Goal: Task Accomplishment & Management: Manage account settings

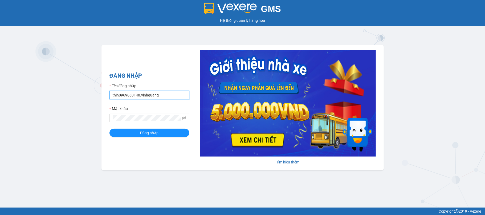
click at [136, 96] on input "thin0969863140.vinhquang" at bounding box center [149, 95] width 80 height 9
type input "hang0947490696.vinhquang"
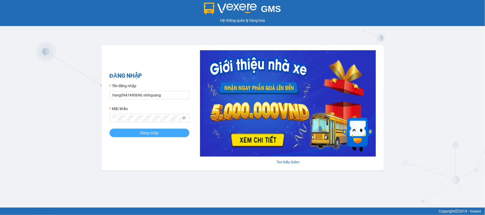
drag, startPoint x: 139, startPoint y: 106, endPoint x: 179, endPoint y: 137, distance: 50.2
click at [179, 137] on button "Đăng nhập" at bounding box center [149, 133] width 80 height 9
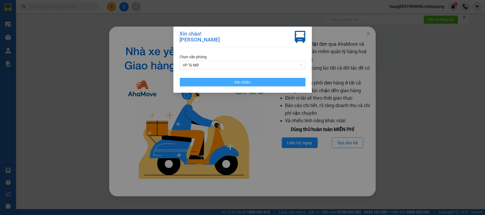
click at [241, 82] on span "Xác nhận" at bounding box center [242, 82] width 16 height 6
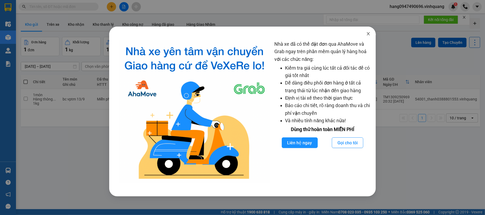
click at [368, 37] on span "Close" at bounding box center [368, 34] width 15 height 15
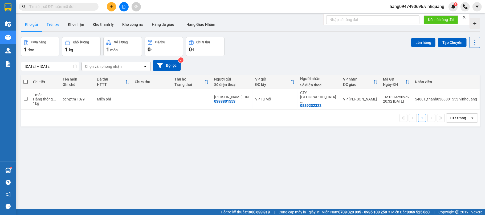
click at [46, 23] on button "Trên xe" at bounding box center [52, 24] width 21 height 13
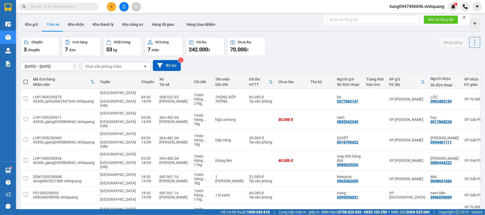
click at [124, 63] on div "Chọn văn phòng nhận" at bounding box center [112, 66] width 61 height 9
click at [124, 69] on div "Chọn văn phòng nhận" at bounding box center [112, 66] width 61 height 9
click at [124, 68] on div "Chọn văn phòng nhận" at bounding box center [112, 66] width 61 height 9
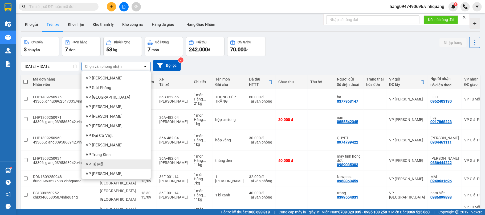
click at [105, 161] on div "VP Tú Mỡ" at bounding box center [115, 165] width 69 height 10
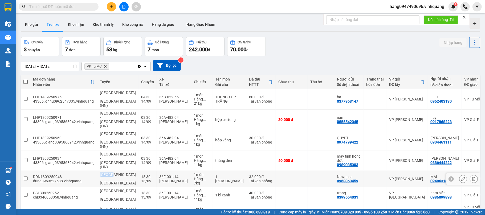
click at [105, 173] on span "[GEOGRAPHIC_DATA] - [GEOGRAPHIC_DATA]" at bounding box center [118, 179] width 36 height 13
checkbox input "false"
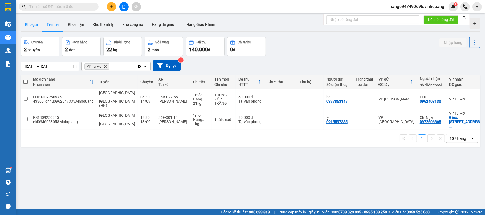
click at [33, 24] on button "Kho gửi" at bounding box center [32, 24] width 22 height 13
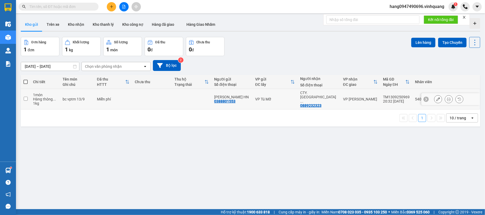
click at [90, 97] on div "bc vptm 13/9" at bounding box center [77, 99] width 29 height 4
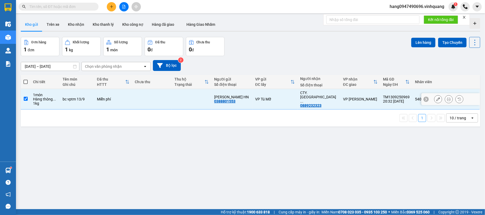
click at [90, 97] on div "bc vptm 13/9" at bounding box center [77, 99] width 29 height 4
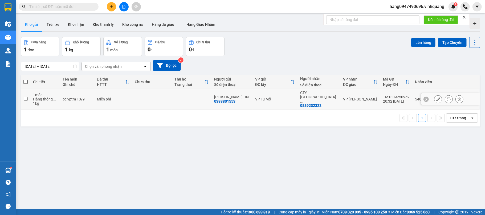
click at [121, 102] on td "Miễn phí" at bounding box center [113, 99] width 38 height 20
click at [186, 99] on td at bounding box center [192, 99] width 40 height 20
checkbox input "true"
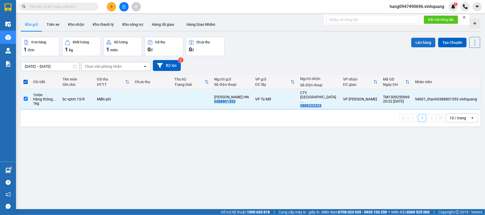
click at [411, 39] on button "Lên hàng" at bounding box center [423, 43] width 24 height 10
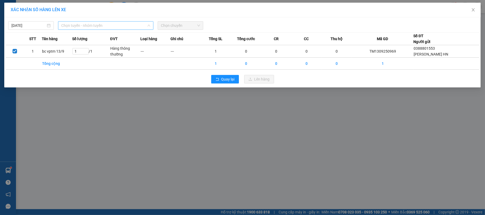
click at [94, 26] on span "Chọn tuyến - nhóm tuyến" at bounding box center [105, 26] width 89 height 8
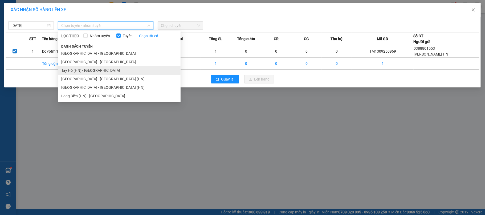
click at [79, 71] on li "Tây Hồ (HN) - [GEOGRAPHIC_DATA]" at bounding box center [119, 70] width 122 height 9
click at [79, 71] on div "[DATE] Chọn tuyến - nhóm tuyến LỌC THEO Nhóm tuyến Tuyến Chọn tất cả Danh sách …" at bounding box center [242, 52] width 476 height 70
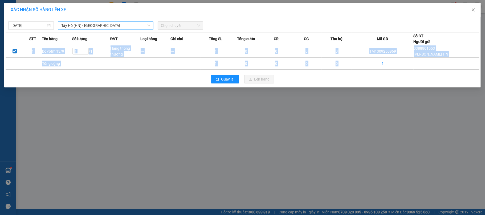
click at [79, 71] on div "[DATE] [GEOGRAPHIC_DATA] (HN) - [GEOGRAPHIC_DATA] LỌC THEO Nhóm tuyến Tuyến Chọ…" at bounding box center [242, 52] width 476 height 70
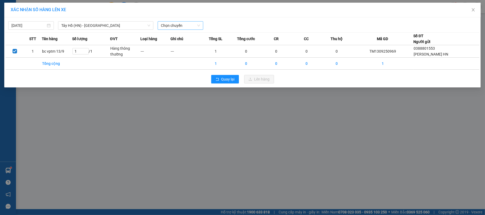
click at [179, 25] on span "Chọn chuyến" at bounding box center [180, 26] width 39 height 8
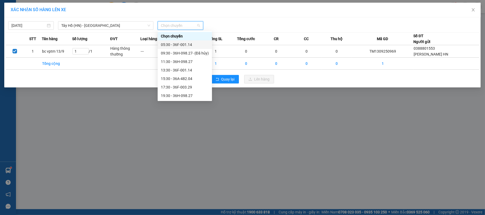
click at [182, 44] on div "05:30 - 36F-001.14" at bounding box center [185, 45] width 48 height 6
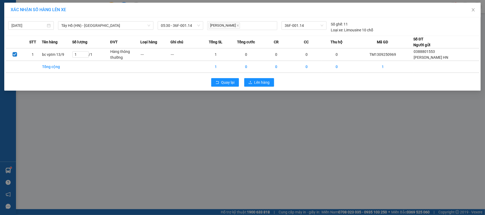
drag, startPoint x: 127, startPoint y: 214, endPoint x: 217, endPoint y: 191, distance: 93.4
click at [217, 191] on div "XÁC NHẬN SỐ HÀNG LÊN XE 14/09/2025 Tây Hồ (HN) - Thanh Hóa LỌC THEO Nhóm tuyến …" at bounding box center [242, 107] width 485 height 215
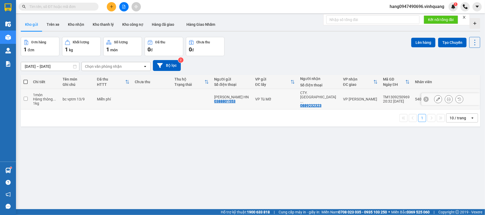
click at [366, 100] on div "VP [PERSON_NAME]" at bounding box center [360, 99] width 35 height 4
checkbox input "true"
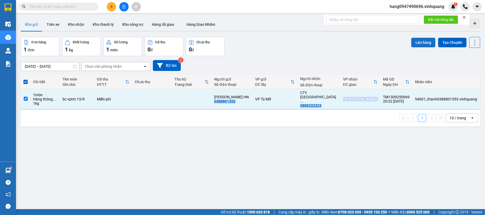
click at [411, 44] on button "Lên hàng" at bounding box center [423, 43] width 24 height 10
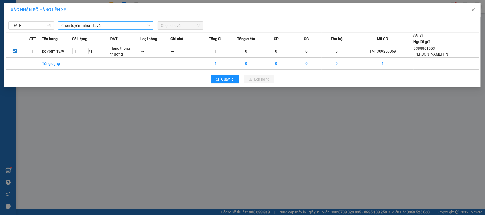
drag, startPoint x: 88, startPoint y: 28, endPoint x: 88, endPoint y: 24, distance: 4.0
click at [88, 27] on span "Chọn tuyến - nhóm tuyến" at bounding box center [105, 26] width 89 height 8
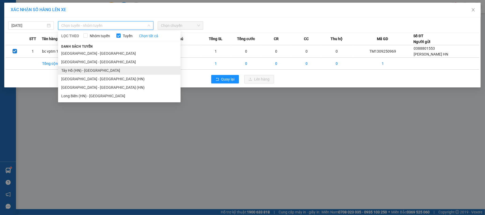
click at [75, 71] on li "Tây Hồ (HN) - Thanh Hóa" at bounding box center [119, 70] width 122 height 9
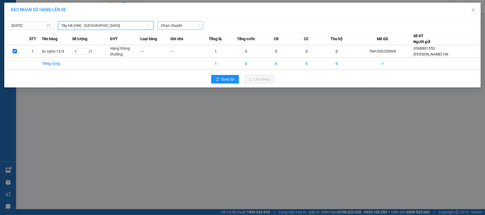
click at [183, 27] on span "Chọn chuyến" at bounding box center [180, 26] width 39 height 8
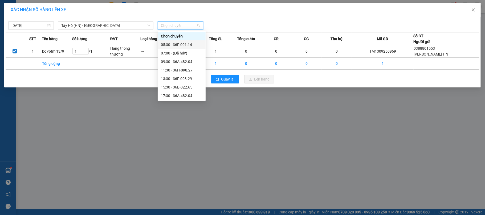
click at [184, 45] on div "05:30 - 36F-001.14" at bounding box center [182, 45] width 42 height 6
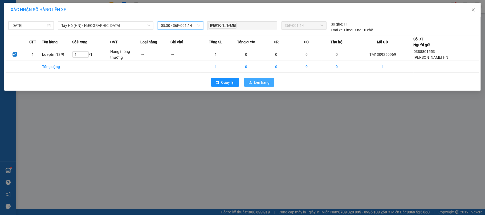
click at [262, 82] on span "Lên hàng" at bounding box center [261, 83] width 15 height 6
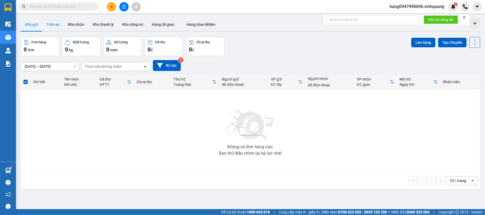
click at [54, 28] on button "Trên xe" at bounding box center [52, 24] width 21 height 13
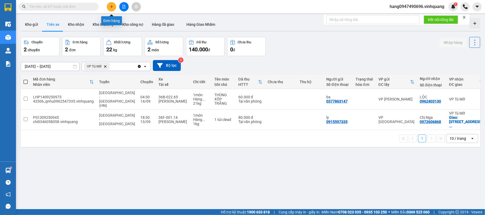
click at [113, 10] on button at bounding box center [111, 6] width 9 height 9
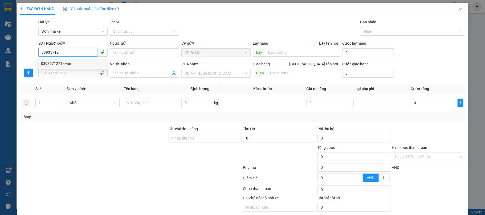
click at [49, 62] on div "0393571271 - văn" at bounding box center [72, 64] width 62 height 6
type input "0393571271"
type input "văn"
type input "0836989779"
type input "minh"
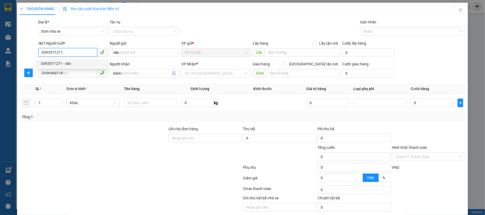
click at [49, 62] on div "0393571271 - văn" at bounding box center [72, 64] width 62 height 6
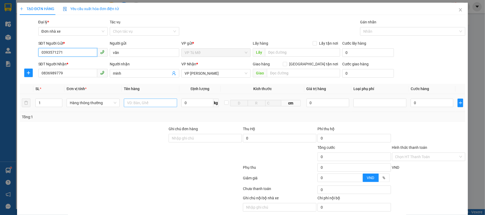
type input "0393571271"
click at [147, 105] on input "text" at bounding box center [150, 103] width 53 height 9
type input "hộp bọc túi xành"
click at [200, 105] on input "0" at bounding box center [197, 103] width 32 height 9
type input "1"
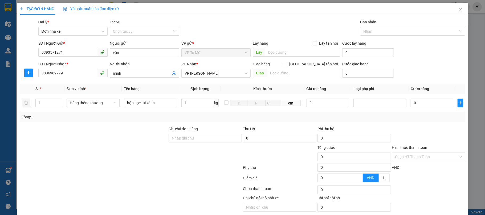
click at [216, 131] on div "Ghi chú đơn hàng" at bounding box center [204, 130] width 73 height 8
type input "30.000"
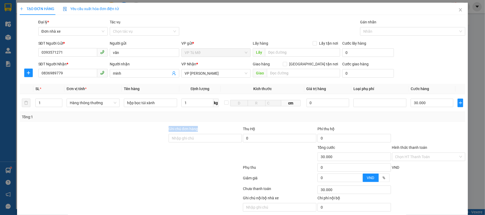
type input "30.000"
click at [205, 102] on input "1" at bounding box center [197, 103] width 32 height 9
type input "7"
click at [210, 110] on td "7 kg" at bounding box center [200, 103] width 42 height 18
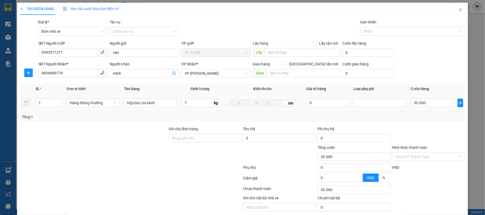
click at [210, 110] on td "7 kg" at bounding box center [200, 103] width 42 height 18
type input "40.000"
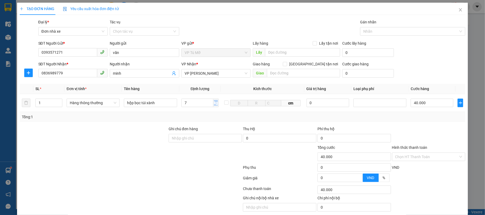
scroll to position [21, 0]
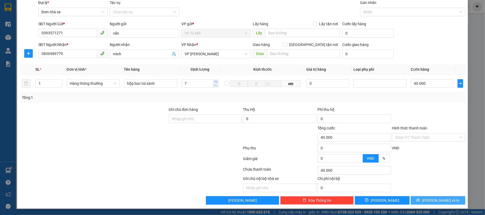
click at [423, 198] on button "[PERSON_NAME] và In" at bounding box center [437, 200] width 55 height 9
click at [422, 198] on span "button" at bounding box center [419, 201] width 6 height 6
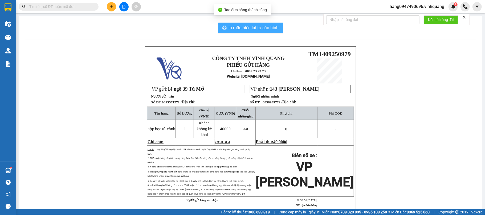
click at [262, 23] on button "In mẫu biên lai tự cấu hình" at bounding box center [250, 28] width 65 height 11
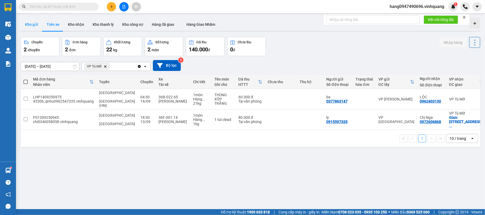
click at [37, 24] on button "Kho gửi" at bounding box center [32, 24] width 22 height 13
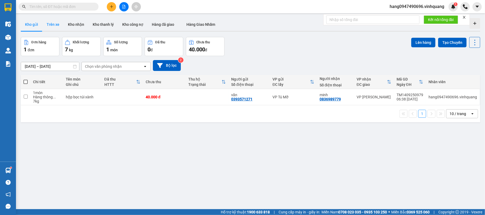
click at [56, 28] on button "Trên xe" at bounding box center [52, 24] width 21 height 13
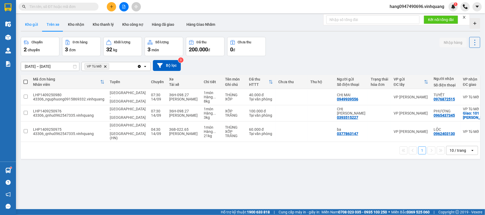
click at [34, 26] on button "Kho gửi" at bounding box center [32, 24] width 22 height 13
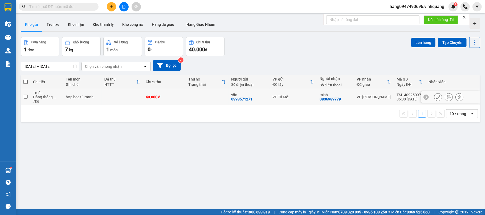
click at [42, 99] on div "Hàng thông ..." at bounding box center [46, 97] width 27 height 4
click at [123, 96] on td at bounding box center [122, 97] width 41 height 16
click at [113, 101] on td at bounding box center [122, 97] width 41 height 16
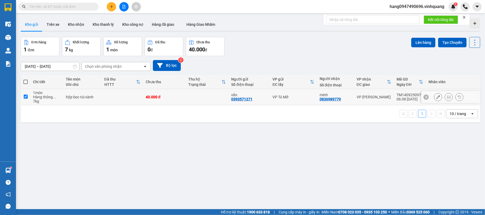
checkbox input "true"
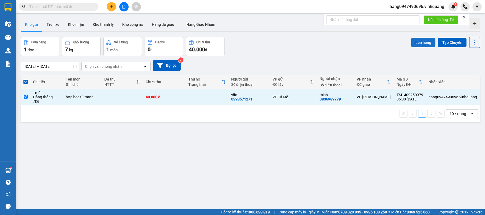
click at [421, 41] on button "Lên hàng" at bounding box center [423, 43] width 24 height 10
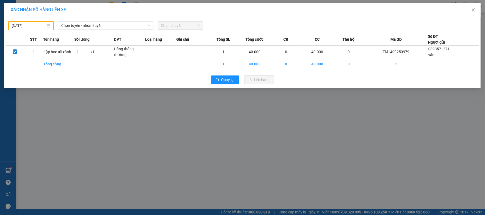
click at [21, 26] on body "Kết quả tìm kiếm ( 0 ) Bộ lọc No Data hang0947490696.vinhquang 1 Điều hành xe K…" at bounding box center [242, 107] width 485 height 215
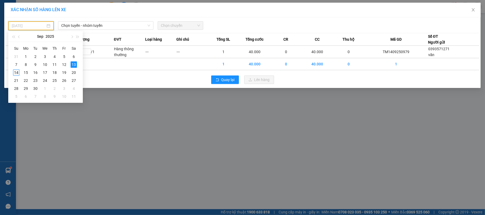
click at [14, 72] on div "14" at bounding box center [16, 72] width 6 height 6
type input "[DATE]"
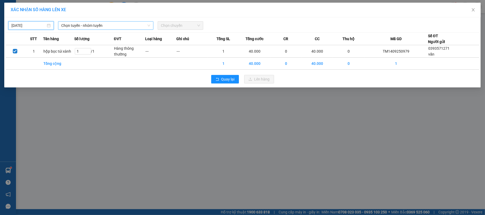
click at [122, 24] on span "Chọn tuyến - nhóm tuyến" at bounding box center [105, 26] width 89 height 8
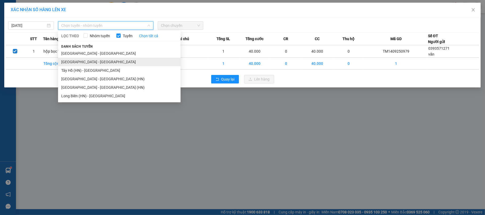
click at [95, 59] on li "[GEOGRAPHIC_DATA] - [GEOGRAPHIC_DATA]" at bounding box center [119, 62] width 122 height 9
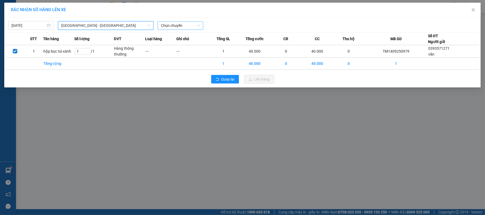
click at [186, 24] on span "Chọn chuyến" at bounding box center [180, 26] width 39 height 8
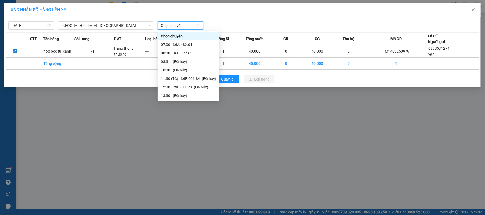
click at [186, 24] on span "Chọn chuyến" at bounding box center [180, 26] width 39 height 8
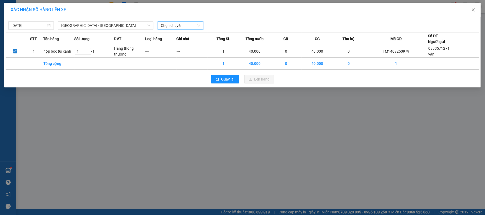
click at [185, 27] on span "Chọn chuyến" at bounding box center [180, 26] width 39 height 8
click at [186, 27] on span "Chọn chuyến" at bounding box center [180, 26] width 39 height 8
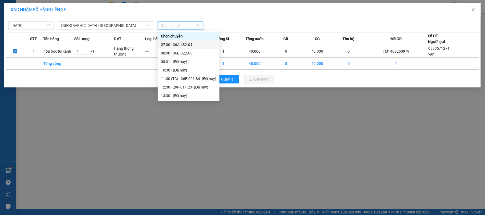
click at [178, 47] on div "07:00 - 36A-482.04" at bounding box center [188, 45] width 55 height 6
click at [178, 45] on th "Ghi chú" at bounding box center [191, 39] width 31 height 13
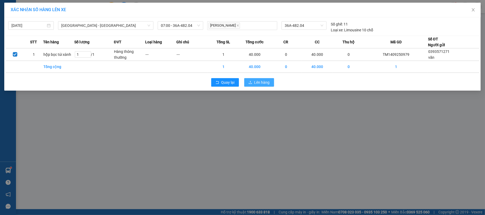
click at [261, 82] on span "Lên hàng" at bounding box center [261, 83] width 15 height 6
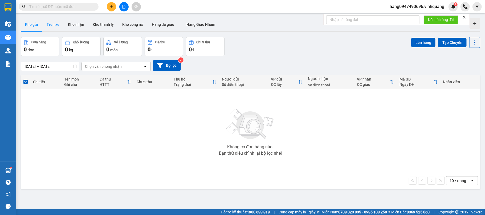
click at [51, 28] on button "Trên xe" at bounding box center [52, 24] width 21 height 13
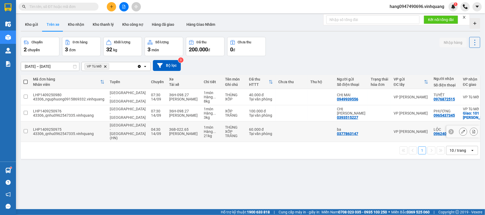
click at [275, 133] on td at bounding box center [291, 132] width 32 height 20
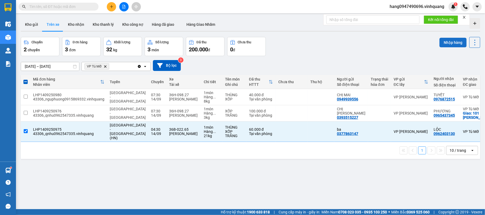
click at [443, 41] on button "Nhập hàng" at bounding box center [452, 43] width 27 height 10
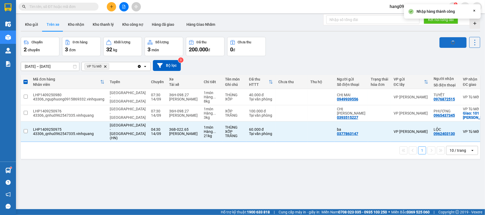
checkbox input "false"
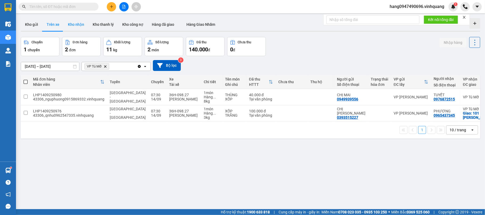
click at [74, 24] on button "Kho nhận" at bounding box center [76, 24] width 25 height 13
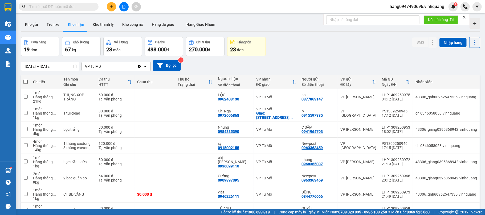
click at [79, 6] on input "text" at bounding box center [60, 7] width 63 height 6
click at [89, 6] on input "text" at bounding box center [60, 7] width 63 height 6
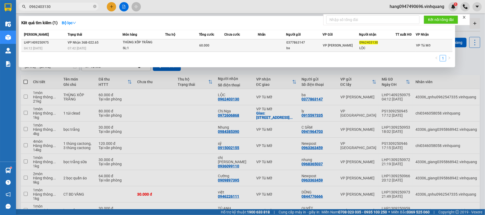
type input "0962403130"
click at [205, 40] on td "60.000" at bounding box center [211, 45] width 25 height 13
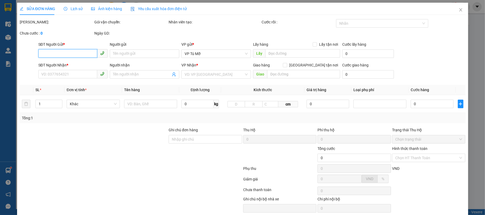
type input "0377863147"
type input "ba"
type input "0962403130"
type input "LỘC"
type input "60.000"
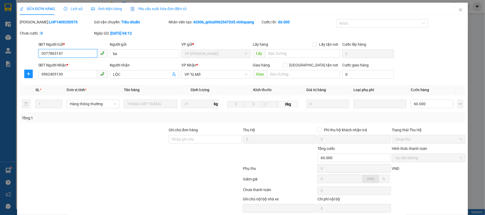
scroll to position [22, 0]
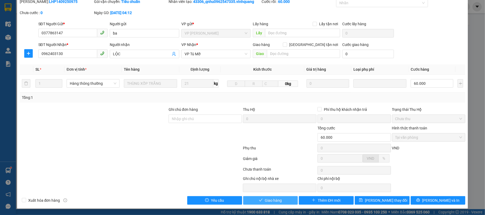
click at [288, 204] on button "Giao hàng" at bounding box center [270, 200] width 55 height 9
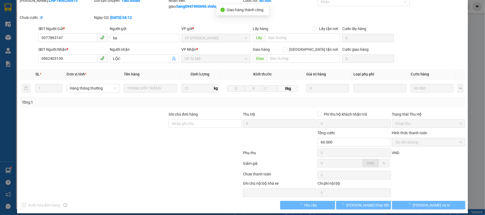
scroll to position [0, 0]
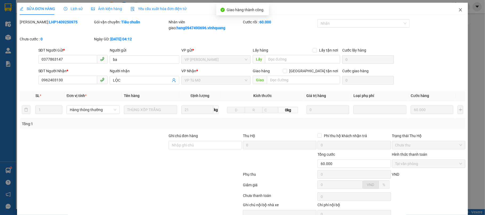
click at [458, 9] on icon "close" at bounding box center [460, 10] width 4 height 4
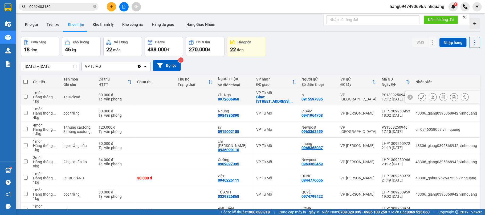
click at [233, 100] on div "0972606868" at bounding box center [228, 99] width 21 height 4
copy div "0972606868"
click at [248, 110] on div "Nhung" at bounding box center [234, 111] width 33 height 4
checkbox input "true"
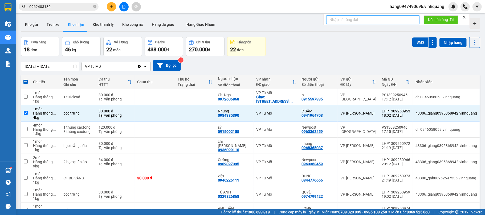
click at [375, 18] on input "text" at bounding box center [372, 19] width 93 height 9
type input "18424"
click at [390, 33] on div "ver 1.8.143 Kho gửi Trên xe Kho nhận Kho thanh lý Kho công nợ Hàng đã giao Hàng…" at bounding box center [250, 143] width 463 height 255
click at [436, 18] on span "Kết nối tổng đài" at bounding box center [441, 20] width 26 height 6
click at [439, 17] on span "Kết nối tổng đài" at bounding box center [441, 20] width 26 height 6
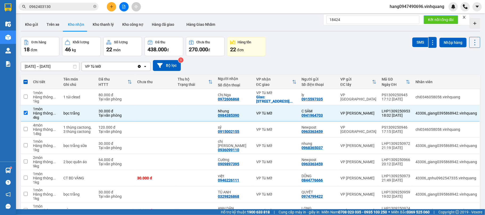
click at [438, 18] on span "Kết nối tổng đài" at bounding box center [441, 20] width 26 height 6
click at [438, 19] on span "Kết nối tổng đài" at bounding box center [441, 20] width 26 height 6
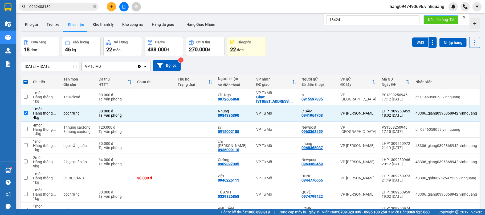
click at [438, 19] on span "Kết nối tổng đài" at bounding box center [441, 20] width 26 height 6
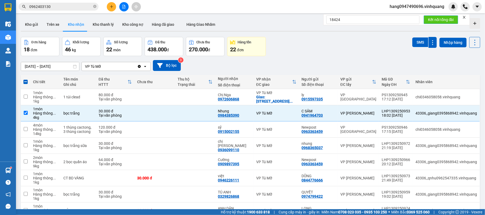
click at [437, 19] on span "Kết nối tổng đài" at bounding box center [441, 20] width 26 height 6
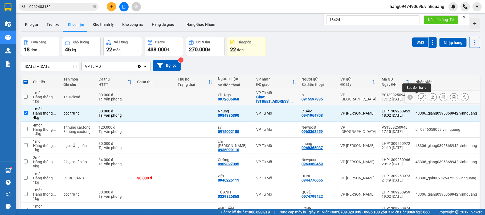
click at [420, 96] on icon at bounding box center [422, 97] width 4 height 4
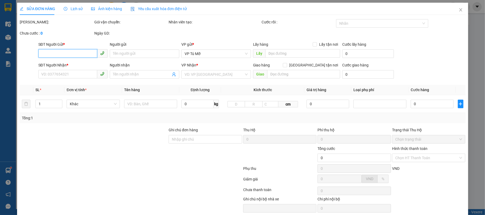
type input "0915597335"
type input "ly"
type input "0972606868"
type input "Chị Nga"
checkbox input "true"
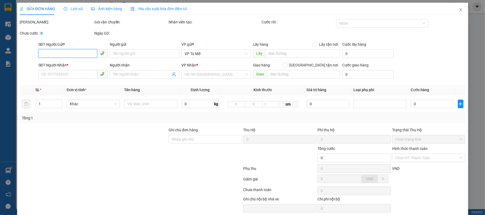
type input "26-28 đường Miếu Đầm , Từ Liêm , hn"
type input "80.000"
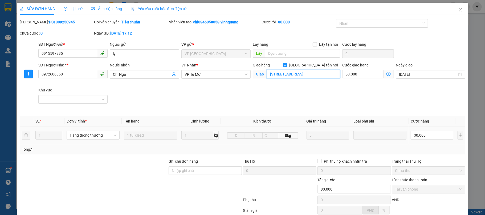
click at [282, 75] on input "26-28 đường Miếu Đầm , Từ Liêm , hn" at bounding box center [303, 74] width 73 height 9
click at [309, 76] on input "ct3a nguyễn cơ thạch" at bounding box center [303, 74] width 73 height 9
click at [319, 75] on input "ct3a nguyễn cơ thạch" at bounding box center [303, 74] width 73 height 9
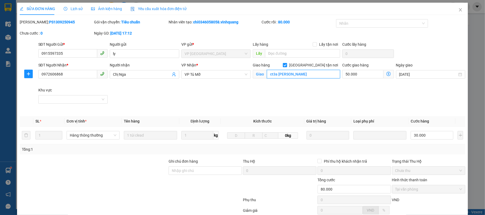
type input "ct3a nguyễn cơ thạch"
click at [386, 72] on icon "dollar-circle" at bounding box center [388, 74] width 4 height 4
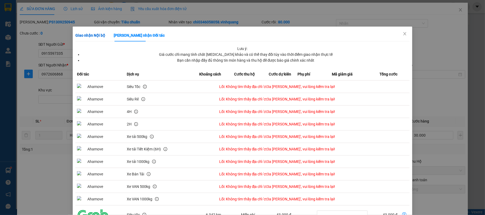
click at [105, 35] on b "Giao nhận Nội bộ" at bounding box center [90, 35] width 30 height 4
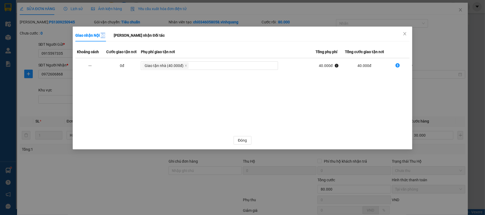
click at [397, 67] on icon "dollar-circle" at bounding box center [397, 65] width 4 height 4
type input "70.000"
type input "-10.000"
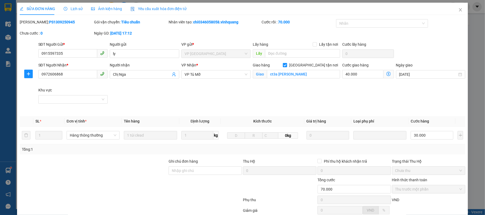
click at [386, 71] on icon "dollar-circle" at bounding box center [386, 71] width 1 height 1
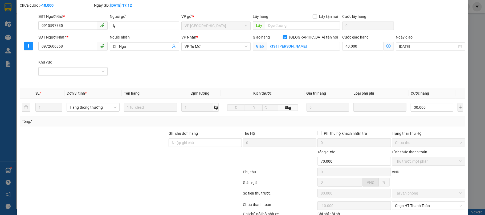
scroll to position [64, 0]
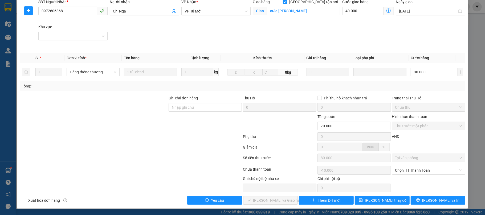
click at [478, 210] on div "SỬA ĐƠN HÀNG Lịch sử Ảnh kiện hàng Yêu cầu xuất hóa đơn điện tử Total Paid Fee …" at bounding box center [242, 107] width 485 height 215
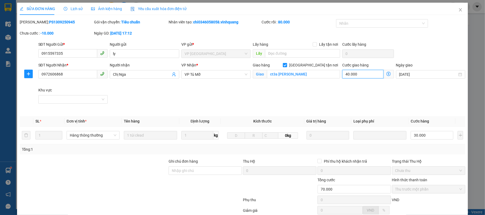
click at [369, 75] on input "40.000" at bounding box center [362, 74] width 41 height 9
drag, startPoint x: 369, startPoint y: 75, endPoint x: 294, endPoint y: 91, distance: 76.3
click at [294, 90] on div "SĐT Người Nhận * 0972606868 Người nhận Chị Nga VP Nhận * VP Tú Mỡ Giao hàng Gia…" at bounding box center [251, 87] width 429 height 50
drag, startPoint x: 359, startPoint y: 77, endPoint x: 331, endPoint y: 78, distance: 28.2
click at [349, 77] on input "40.000" at bounding box center [362, 74] width 41 height 9
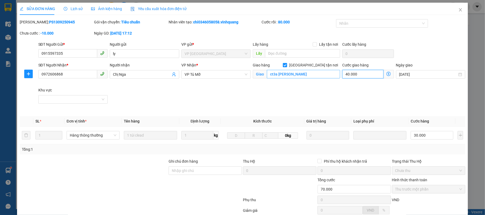
click at [331, 78] on div "SĐT Người Nhận * 0972606868 Người nhận Chị Nga VP Nhận * VP Tú Mỡ Giao hàng Gia…" at bounding box center [251, 87] width 429 height 50
click at [358, 75] on input "40.000" at bounding box center [362, 74] width 41 height 9
drag, startPoint x: 358, startPoint y: 75, endPoint x: 342, endPoint y: 78, distance: 16.3
click at [342, 78] on input "40.000" at bounding box center [362, 74] width 41 height 9
type input "5"
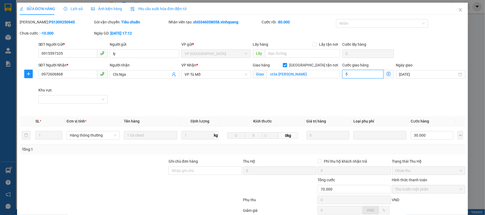
type input "30.005"
type input "-49.995"
type input "30.050"
type input "-49.950"
type input "50.000"
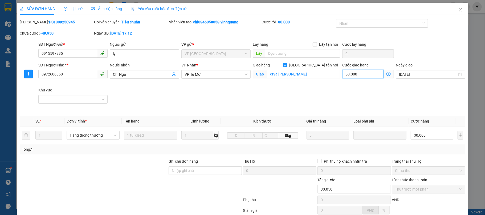
type input "80.000"
type input "0"
click at [368, 100] on div "SĐT Người Nhận * 0972606868 Người nhận Chị Nga VP Nhận * VP Tú Mỡ Giao hàng Gia…" at bounding box center [251, 87] width 429 height 50
click at [369, 99] on div "SĐT Người Nhận * 0972606868 Người nhận Chị Nga VP Nhận * VP Tú Mỡ Giao hàng Gia…" at bounding box center [251, 87] width 429 height 50
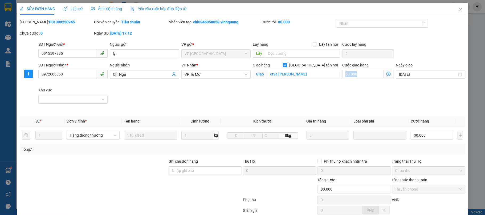
scroll to position [53, 0]
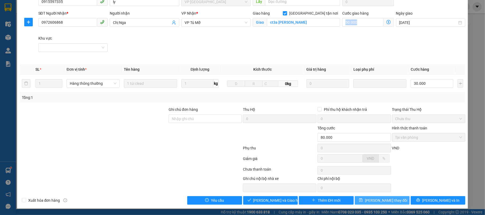
click at [393, 199] on button "[PERSON_NAME] thay đổi" at bounding box center [381, 200] width 55 height 9
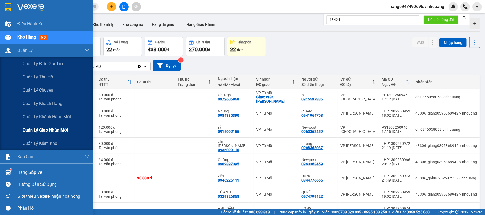
click at [48, 130] on span "Quản lý giao nhận mới" at bounding box center [45, 130] width 45 height 7
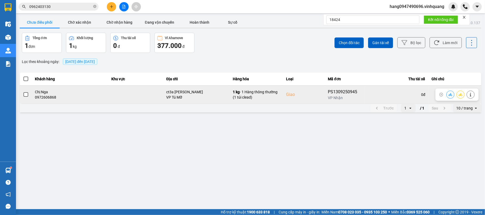
click at [26, 96] on span at bounding box center [25, 94] width 5 height 5
click at [23, 92] on input "checkbox" at bounding box center [23, 92] width 0 height 0
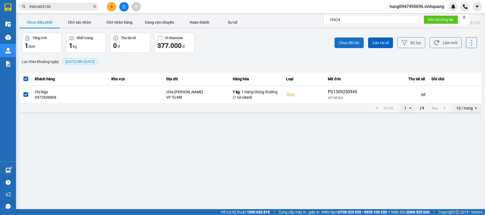
click at [350, 41] on span "Chọn đối tác" at bounding box center [348, 42] width 21 height 5
click at [350, 41] on div "ver: 0.0.137 Chưa điều phối Chờ xác nhận Chờ nhận hàng Đang vận chuyển Hoàn thà…" at bounding box center [250, 65] width 463 height 98
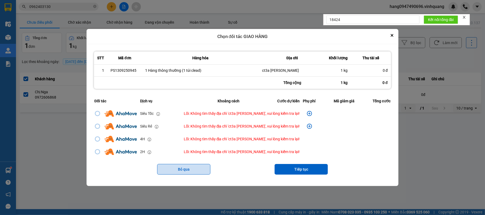
click at [191, 170] on button "Bỏ qua" at bounding box center [183, 169] width 53 height 11
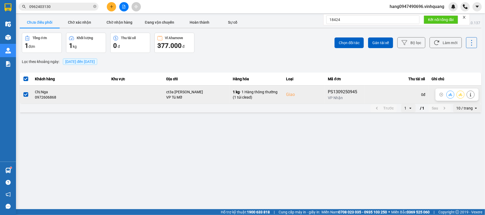
click at [449, 96] on icon at bounding box center [450, 95] width 4 height 4
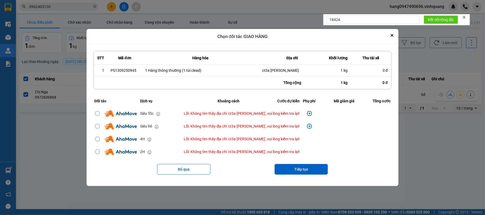
click at [307, 111] on icon "dialog" at bounding box center [309, 113] width 5 height 5
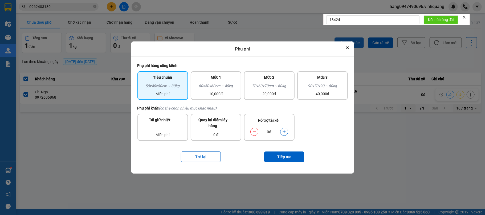
click at [347, 48] on icon "Close" at bounding box center [347, 48] width 2 height 2
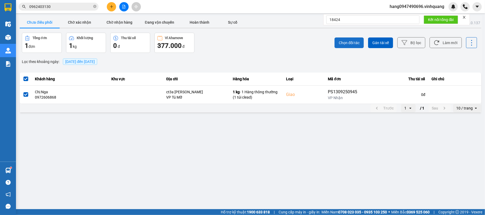
click at [347, 48] on button "Chọn đối tác" at bounding box center [348, 43] width 29 height 11
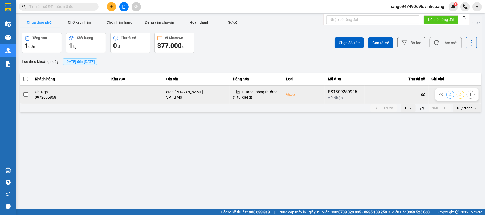
click at [76, 90] on div "Chị Nga" at bounding box center [70, 91] width 70 height 5
click at [26, 94] on span at bounding box center [25, 94] width 5 height 5
click at [23, 92] on input "checkbox" at bounding box center [23, 92] width 0 height 0
click at [449, 95] on icon at bounding box center [450, 95] width 4 height 4
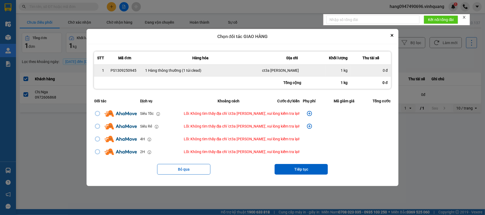
click at [283, 73] on td "ct3a nguyễn cơ thạch" at bounding box center [292, 71] width 67 height 12
click at [283, 73] on td "ct3a [PERSON_NAME]" at bounding box center [292, 71] width 67 height 12
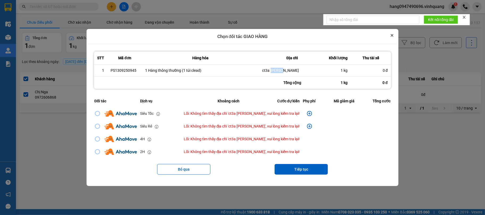
click at [393, 35] on icon "Close" at bounding box center [392, 35] width 2 height 2
click at [395, 35] on div "Chọn đối tác Gán tài xế Bộ lọc Làm mới" at bounding box center [363, 43] width 228 height 20
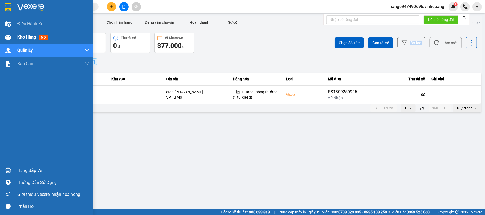
click at [10, 38] on img at bounding box center [8, 38] width 6 height 6
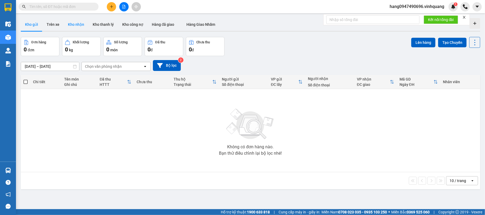
click at [76, 24] on button "Kho nhận" at bounding box center [76, 24] width 25 height 13
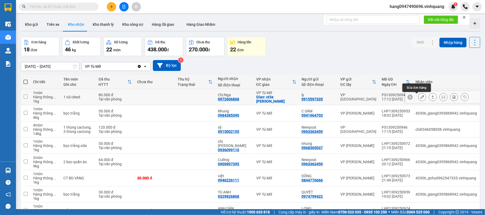
click at [420, 97] on icon at bounding box center [422, 97] width 4 height 4
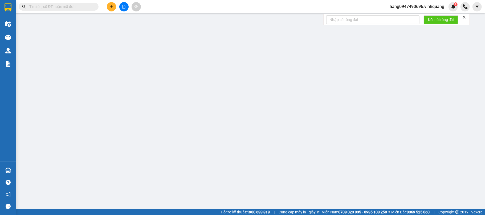
type input "0915597335"
type input "ly"
type input "0972606868"
type input "Chị Nga"
checkbox input "true"
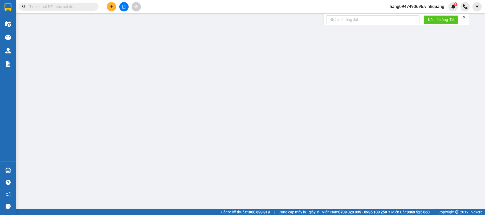
type input "ct3a [PERSON_NAME]"
type input "80.000"
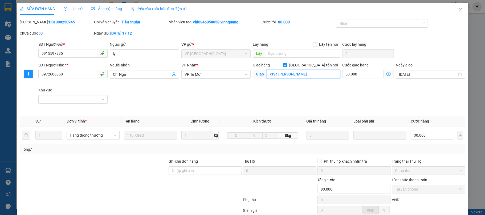
click at [274, 76] on input "ct3a [PERSON_NAME]" at bounding box center [303, 74] width 73 height 9
click at [275, 74] on input "ct3a [PERSON_NAME]" at bounding box center [303, 74] width 73 height 9
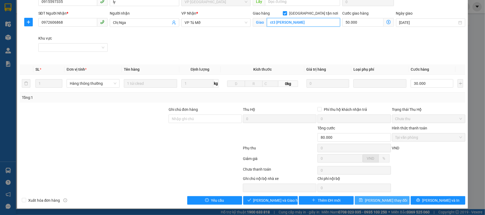
type input "ct3 nguyễn cơ thạch"
click at [378, 201] on span "[PERSON_NAME] thay đổi" at bounding box center [386, 201] width 43 height 6
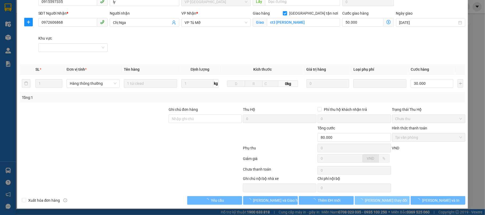
click at [378, 201] on span "[PERSON_NAME] thay đổi" at bounding box center [386, 201] width 43 height 6
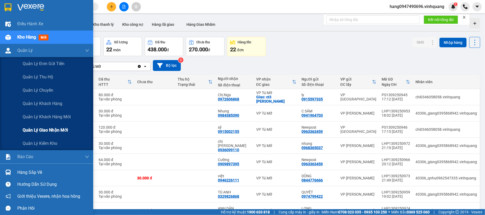
drag, startPoint x: 62, startPoint y: 130, endPoint x: 64, endPoint y: 131, distance: 2.8
click at [64, 131] on span "Quản lý giao nhận mới" at bounding box center [45, 130] width 45 height 7
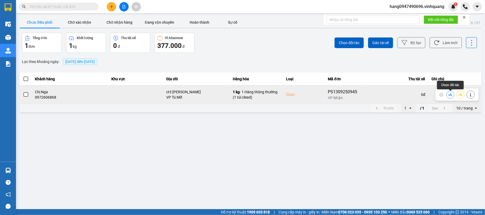
click at [452, 94] on icon at bounding box center [450, 95] width 4 height 4
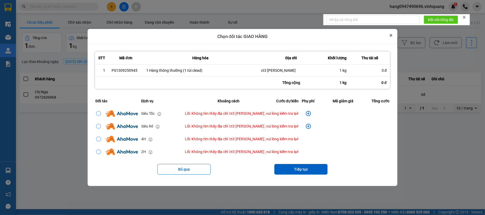
click at [393, 32] on button "Close" at bounding box center [390, 35] width 6 height 6
click at [393, 33] on div "Chọn đối tác Gán tài xế Bộ lọc Làm mới" at bounding box center [363, 43] width 228 height 20
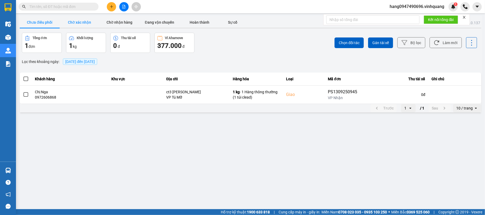
click at [79, 26] on button "Chờ xác nhận" at bounding box center [80, 22] width 40 height 11
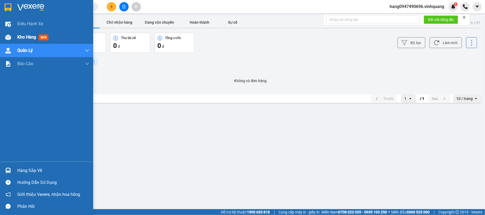
click at [24, 36] on span "Kho hàng" at bounding box center [26, 37] width 19 height 5
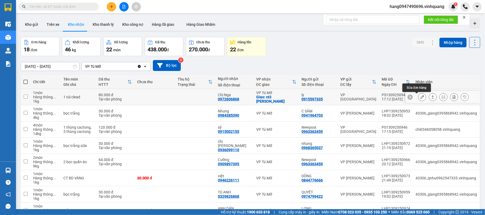
click at [420, 98] on icon at bounding box center [422, 97] width 4 height 4
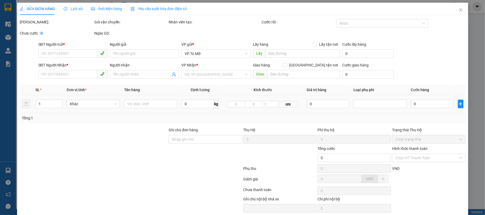
type input "0915597335"
type input "ly"
type input "0972606868"
type input "Chị Nga"
checkbox input "true"
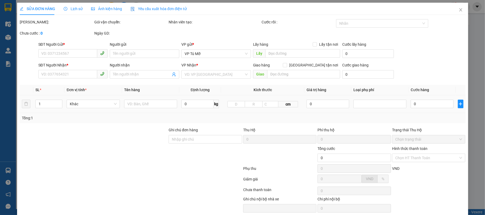
type input "ct3 nguyễn cơ thạch"
type input "80.000"
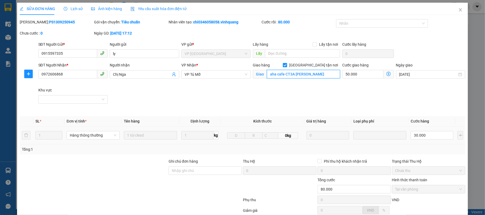
click at [327, 76] on input "aha cafe CT3A Nguyễn Cơ Thạch" at bounding box center [303, 74] width 73 height 9
click at [274, 75] on input "aha cafe CT3A Nguyễn Cơ Thạch, Mỹ Đình, Nam Từ Liêm" at bounding box center [303, 74] width 73 height 9
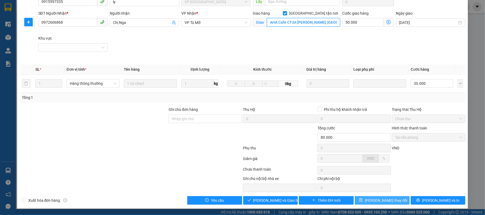
type input "AHA Cafe CT3A Nguyễn Cơ Thạch, Mỹ Đình, Nam Từ Liêm"
click at [362, 197] on button "[PERSON_NAME] thay đổi" at bounding box center [381, 200] width 55 height 9
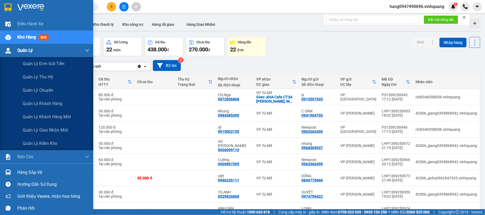
click at [36, 52] on div "Quản Lý" at bounding box center [53, 50] width 72 height 13
click at [56, 130] on span "Quản lý giao nhận mới" at bounding box center [45, 130] width 45 height 7
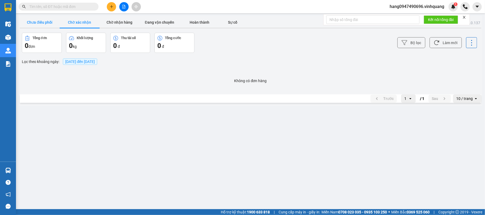
click at [44, 27] on button "Chưa điều phối" at bounding box center [40, 22] width 40 height 11
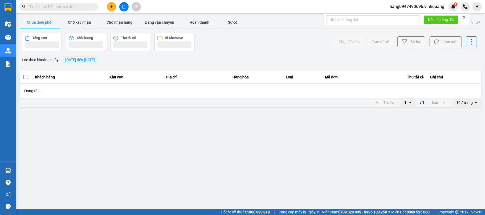
click at [44, 27] on button "Chưa điều phối" at bounding box center [40, 22] width 40 height 11
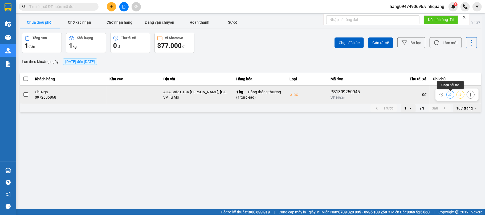
click at [449, 94] on icon at bounding box center [450, 95] width 4 height 4
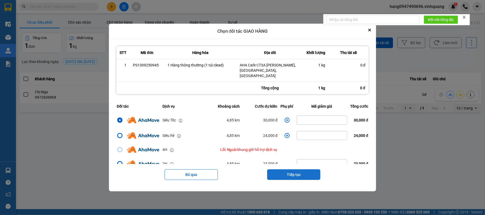
click at [281, 173] on button "Tiếp tục" at bounding box center [293, 175] width 53 height 11
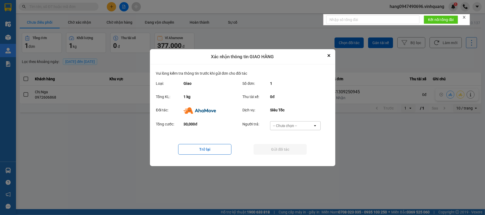
click at [297, 125] on div "-- Chưa chọn --" at bounding box center [291, 126] width 43 height 9
click at [294, 155] on span "Ví Ahamove" at bounding box center [285, 156] width 22 height 5
click at [294, 155] on div "Trở lại Gửi đối tác" at bounding box center [242, 149] width 173 height 21
click at [294, 148] on button "Gửi đối tác" at bounding box center [279, 149] width 53 height 11
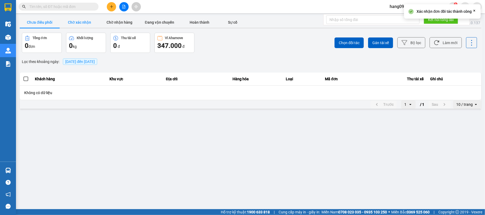
click at [82, 18] on button "Chờ xác nhận" at bounding box center [80, 22] width 40 height 11
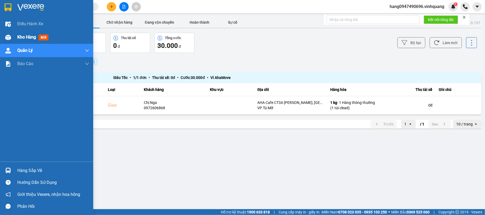
click at [27, 37] on span "Kho hàng" at bounding box center [26, 37] width 19 height 5
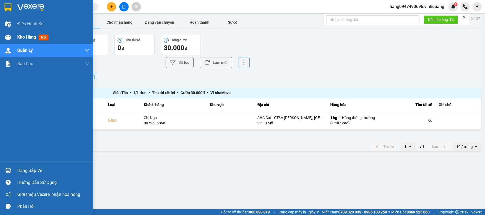
click at [27, 37] on span "Kho hàng" at bounding box center [26, 37] width 19 height 5
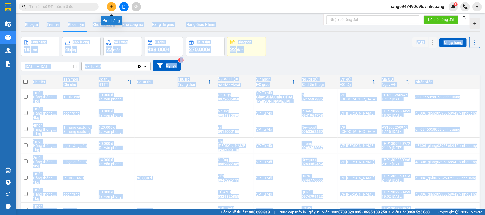
click at [111, 4] on button at bounding box center [111, 6] width 9 height 9
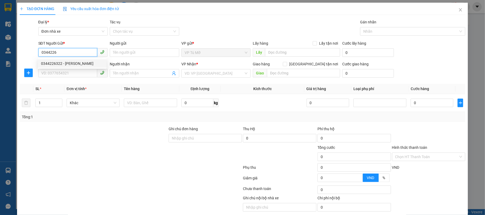
click at [65, 66] on div "0344226322 - tuấn anh" at bounding box center [72, 64] width 62 height 6
type input "0344226322"
type input "tuấn anh"
type input "0913918933"
type input "hiếu"
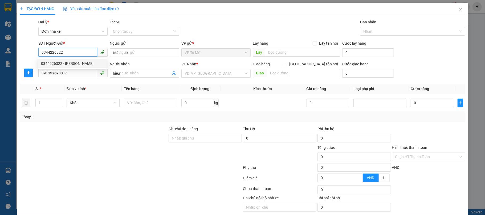
click at [65, 66] on div "0344226322 - tuấn anh" at bounding box center [72, 64] width 62 height 6
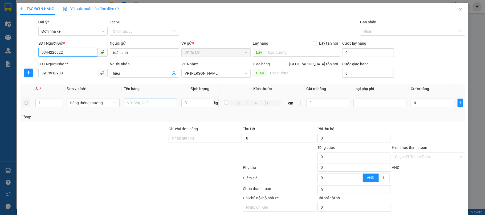
type input "0344226322"
click at [147, 105] on input "text" at bounding box center [150, 103] width 53 height 9
type input "hộp ct"
click at [187, 105] on input "0" at bounding box center [197, 103] width 32 height 9
type input "6"
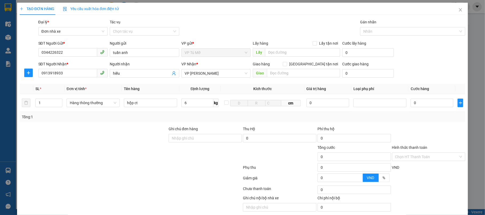
click at [216, 124] on div "Transit Pickup Surcharge Ids Transit Deliver Surcharge Ids Transit Deliver Surc…" at bounding box center [242, 121] width 445 height 205
type input "40.000"
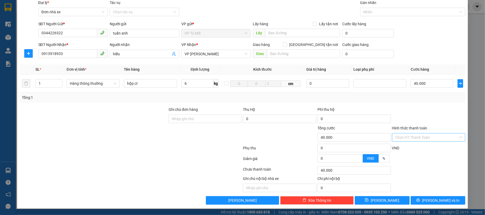
click at [416, 137] on input "Hình thức thanh toán" at bounding box center [426, 138] width 63 height 8
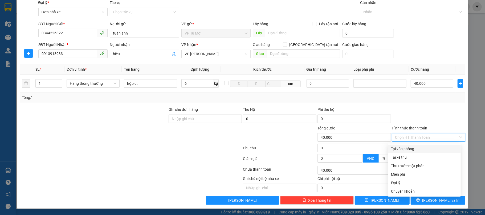
click at [414, 147] on div "Tại văn phòng" at bounding box center [424, 149] width 66 height 6
click at [414, 147] on div "VND" at bounding box center [428, 149] width 75 height 9
type input "0"
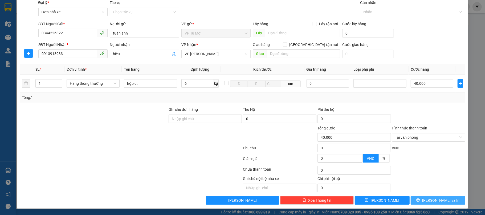
click at [420, 200] on icon "printer" at bounding box center [418, 201] width 4 height 4
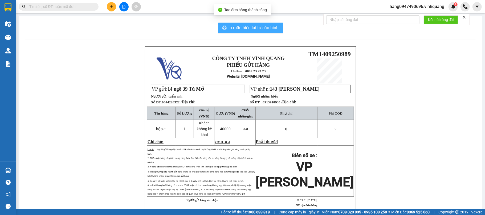
click at [264, 28] on span "In mẫu biên lai tự cấu hình" at bounding box center [254, 27] width 50 height 7
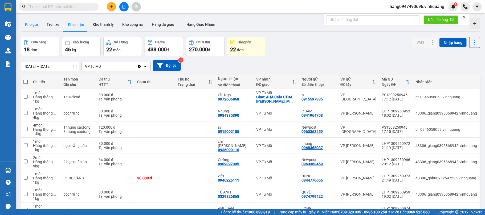
click at [38, 27] on button "Kho gửi" at bounding box center [32, 24] width 22 height 13
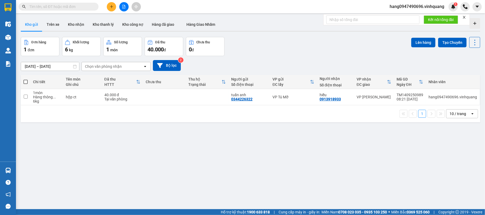
click at [90, 6] on input "text" at bounding box center [60, 7] width 63 height 6
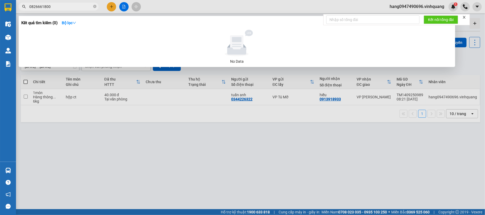
drag, startPoint x: 52, startPoint y: 6, endPoint x: 17, endPoint y: 3, distance: 35.2
click at [17, 3] on div "0826661800" at bounding box center [52, 7] width 104 height 8
type input "0826661800"
click at [95, 144] on div at bounding box center [242, 107] width 485 height 215
click at [95, 6] on icon "close-circle" at bounding box center [94, 6] width 3 height 3
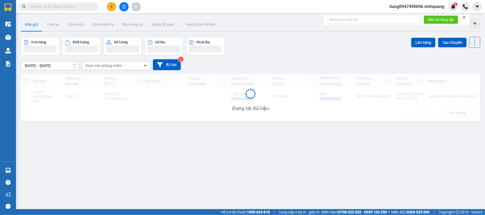
click at [67, 8] on input "text" at bounding box center [60, 7] width 63 height 6
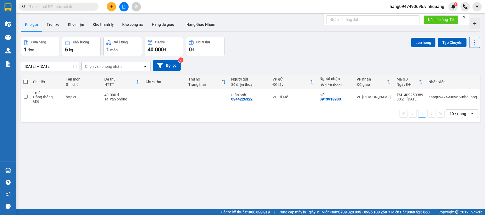
paste input "0826661800"
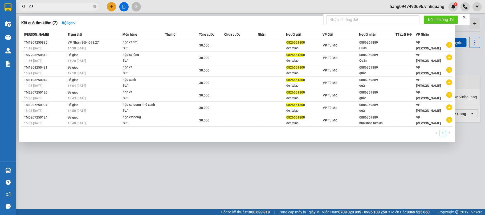
type input "0"
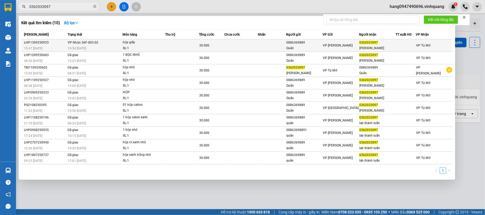
type input "0362033097"
click at [247, 50] on td at bounding box center [241, 45] width 34 height 13
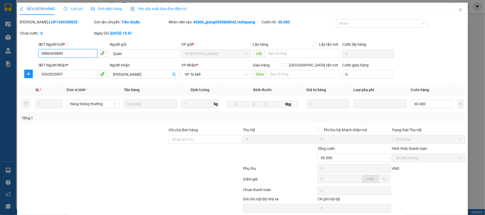
type input "0886369889"
type input "Quân"
type input "0362033097"
type input "[PERSON_NAME]"
type input "30.000"
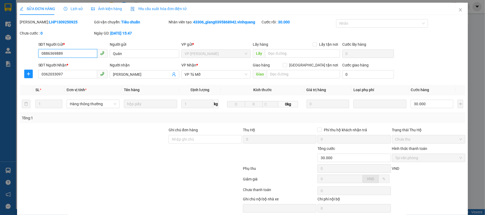
scroll to position [22, 0]
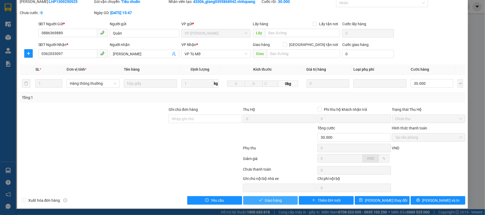
click at [278, 200] on span "Giao hàng" at bounding box center [273, 201] width 17 height 6
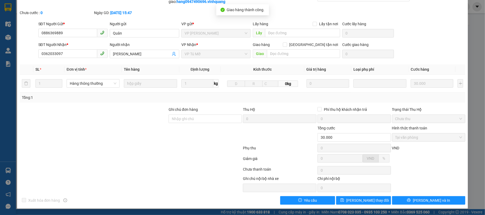
scroll to position [0, 0]
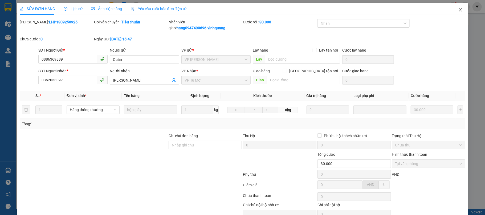
click at [458, 10] on icon "close" at bounding box center [460, 10] width 4 height 4
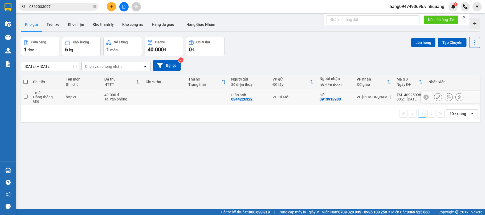
click at [55, 102] on div "6 kg" at bounding box center [46, 101] width 27 height 4
checkbox input "true"
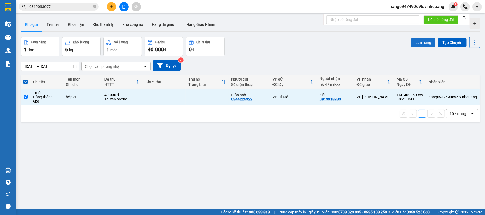
click at [417, 42] on button "Lên hàng" at bounding box center [423, 43] width 24 height 10
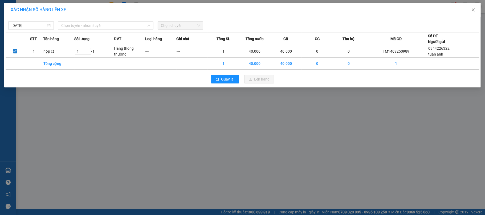
drag, startPoint x: 98, startPoint y: 22, endPoint x: 102, endPoint y: 20, distance: 4.4
click at [102, 20] on div "14/09/2025 Chọn tuyến - nhóm tuyến LỌC THEO Nhóm tuyến Tuyến Chọn tất cả Danh s…" at bounding box center [242, 24] width 473 height 11
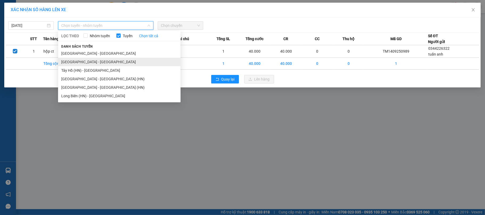
click at [103, 63] on li "[GEOGRAPHIC_DATA] - [GEOGRAPHIC_DATA]" at bounding box center [119, 62] width 122 height 9
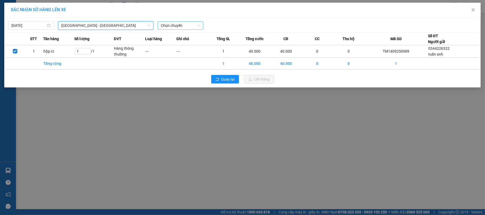
click at [176, 27] on span "Chọn chuyến" at bounding box center [180, 26] width 39 height 8
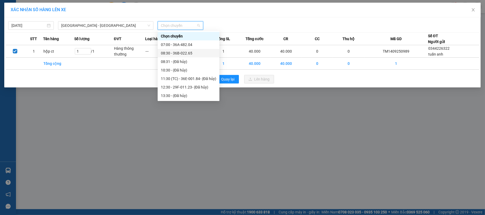
click at [175, 50] on div "08:30 - 36B-022.65" at bounding box center [188, 53] width 55 height 6
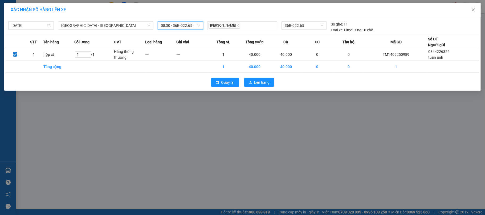
drag, startPoint x: 77, startPoint y: 105, endPoint x: 462, endPoint y: 80, distance: 386.1
click at [462, 80] on div "Quay lại Lên hàng" at bounding box center [242, 83] width 473 height 14
click at [460, 84] on div "Quay lại Lên hàng" at bounding box center [242, 83] width 473 height 14
click at [251, 84] on icon "upload" at bounding box center [250, 83] width 4 height 4
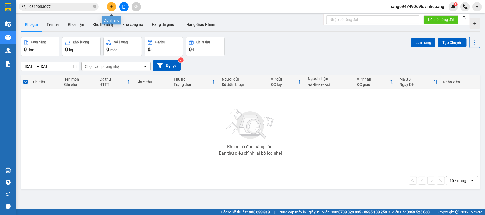
click at [112, 8] on icon "plus" at bounding box center [112, 7] width 4 height 4
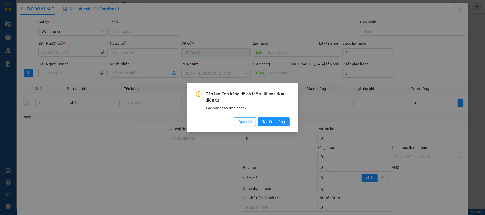
click at [245, 124] on span "Quay lại" at bounding box center [244, 122] width 13 height 6
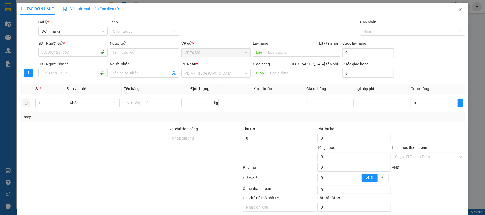
click at [457, 11] on span "Close" at bounding box center [460, 10] width 15 height 15
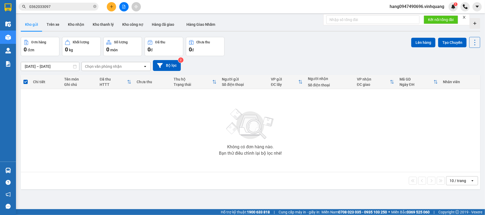
click at [110, 8] on icon "plus" at bounding box center [112, 7] width 4 height 4
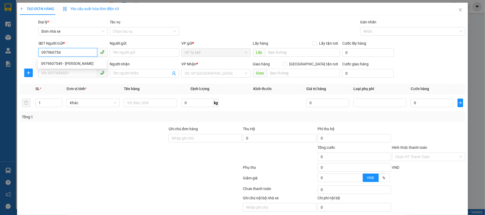
type input "0979607549"
click at [75, 63] on div "0979607549 - tùng lâm" at bounding box center [72, 64] width 62 height 6
type input "tùng lâm"
type input "0965336813"
type input "Hương"
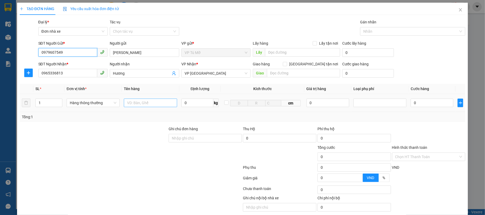
type input "0979607549"
click at [160, 106] on input "text" at bounding box center [150, 103] width 53 height 9
type input "hộp ct"
click at [203, 105] on input "0" at bounding box center [197, 103] width 32 height 9
type input "1"
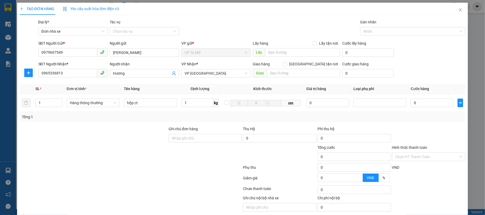
click at [206, 114] on div "Tổng: 1" at bounding box center [242, 117] width 441 height 6
type input "30.000"
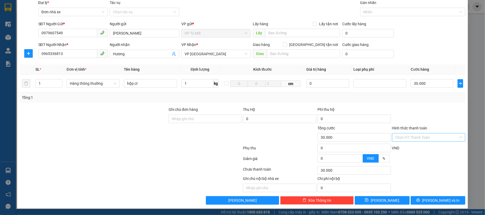
click at [416, 135] on input "Hình thức thanh toán" at bounding box center [426, 138] width 63 height 8
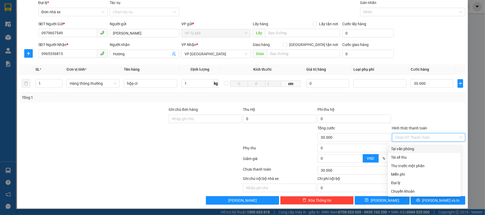
click at [411, 146] on div "Tại văn phòng" at bounding box center [424, 149] width 66 height 6
type input "0"
click at [411, 146] on div "VND" at bounding box center [428, 149] width 75 height 9
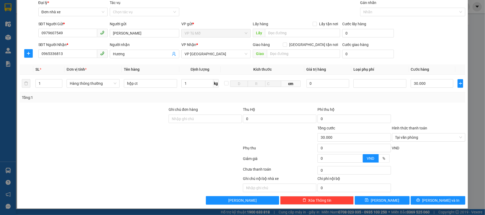
click at [428, 205] on div "TẠO ĐƠN HÀNG Yêu cầu xuất hóa đơn điện tử Transit Pickup Surcharge Ids Transit …" at bounding box center [242, 96] width 451 height 226
click at [434, 200] on span "[PERSON_NAME] và In" at bounding box center [440, 201] width 37 height 6
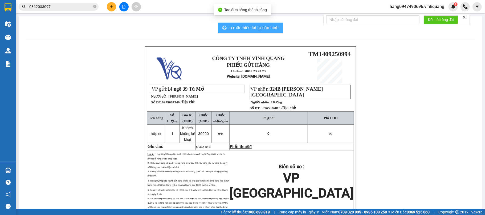
click at [272, 28] on span "In mẫu biên lai tự cấu hình" at bounding box center [254, 27] width 50 height 7
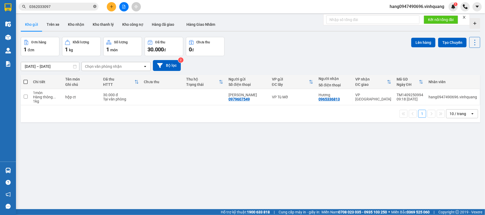
click at [94, 7] on icon "close-circle" at bounding box center [94, 6] width 3 height 3
click at [94, 7] on span at bounding box center [94, 7] width 3 height 6
click at [42, 7] on input "text" at bounding box center [60, 7] width 63 height 6
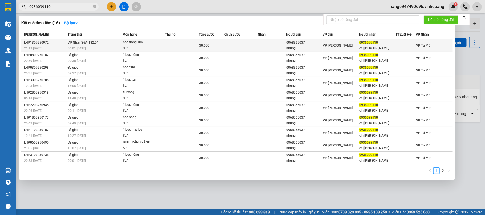
type input "0936099110"
click at [292, 46] on div "nhung" at bounding box center [304, 49] width 36 height 6
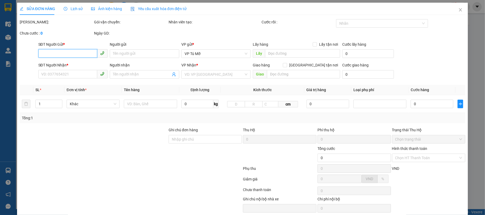
type input "0968365037"
type input "nhung"
type input "0936099110"
type input "chị [PERSON_NAME]"
type input "30.000"
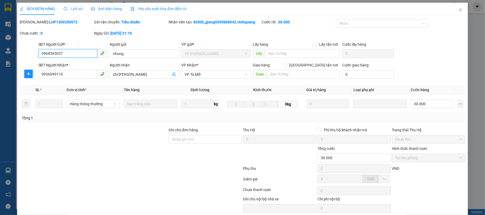
scroll to position [22, 0]
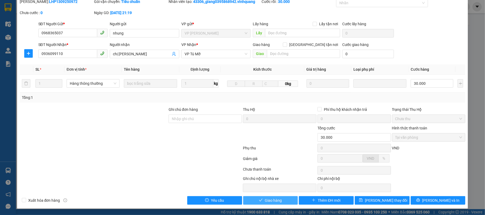
click at [268, 197] on button "Giao hàng" at bounding box center [270, 200] width 55 height 9
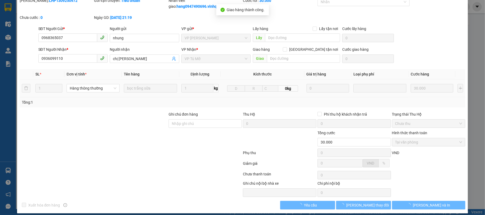
scroll to position [0, 0]
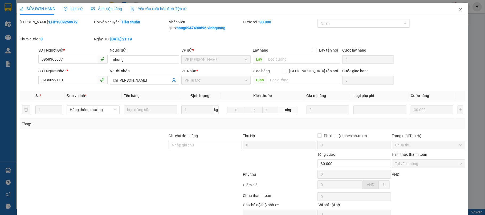
click at [458, 11] on icon "close" at bounding box center [460, 10] width 4 height 4
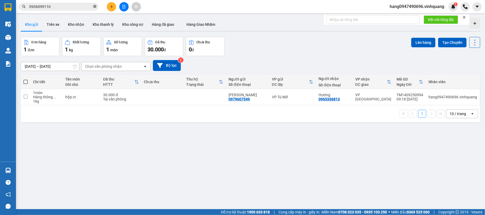
click at [96, 7] on icon "close-circle" at bounding box center [94, 6] width 3 height 3
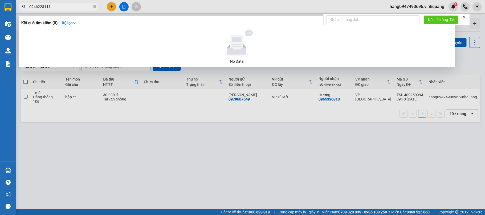
drag, startPoint x: 43, startPoint y: 7, endPoint x: 40, endPoint y: 8, distance: 3.4
click at [40, 8] on input "0946223111" at bounding box center [60, 7] width 63 height 6
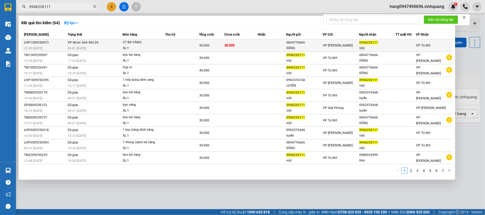
type input "0946226111"
click at [282, 41] on td at bounding box center [272, 45] width 28 height 13
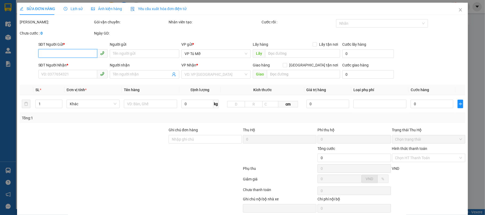
type input "0844776666"
type input "DŨNG"
type input "0946226111"
type input "việt"
type input "30.000"
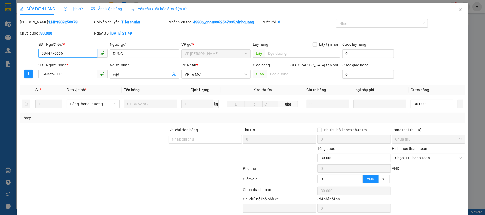
scroll to position [22, 0]
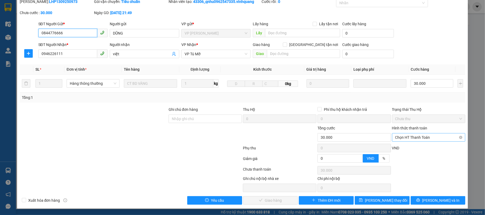
click at [410, 139] on span "Chọn HT Thanh Toán" at bounding box center [428, 138] width 67 height 8
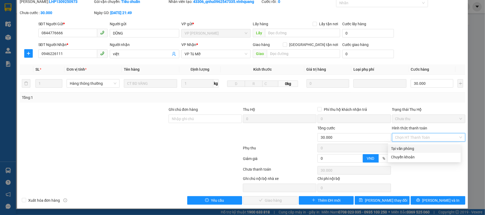
click at [406, 146] on div "Tại văn phòng" at bounding box center [424, 149] width 66 height 6
type input "0"
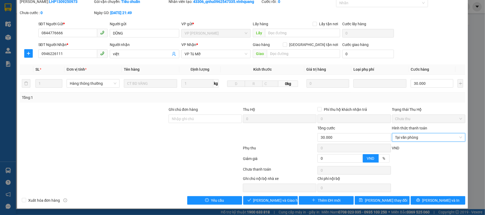
click at [275, 195] on div "Total Paid Fee 0 Total UnPaid Fee 30.000 Cash Collection Total Fee Mã ĐH: LHP13…" at bounding box center [242, 102] width 445 height 206
click at [276, 201] on span "[PERSON_NAME] và Giao hàng" at bounding box center [278, 201] width 51 height 6
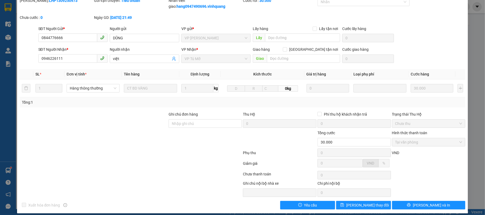
scroll to position [0, 0]
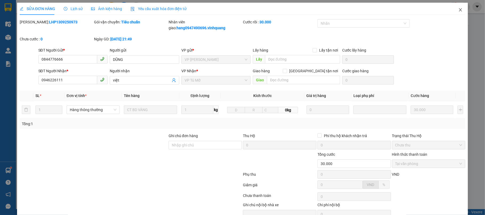
click at [458, 9] on icon "close" at bounding box center [460, 10] width 4 height 4
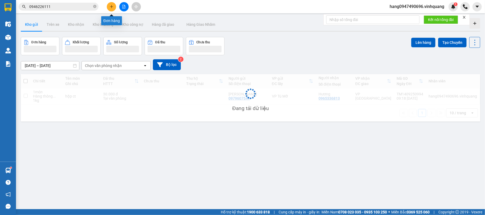
click at [115, 8] on button at bounding box center [111, 6] width 9 height 9
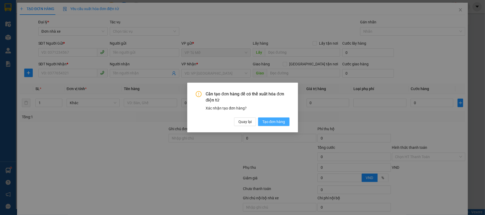
click at [266, 121] on span "Tạo đơn hàng" at bounding box center [273, 122] width 23 height 6
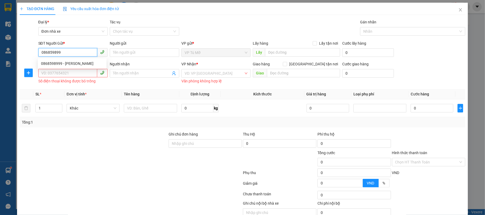
type input "0868598999"
click at [77, 65] on div "0868598999 - trần anh" at bounding box center [72, 64] width 62 height 6
type input "[PERSON_NAME]"
type input "0974799422"
type input "QUYẾT"
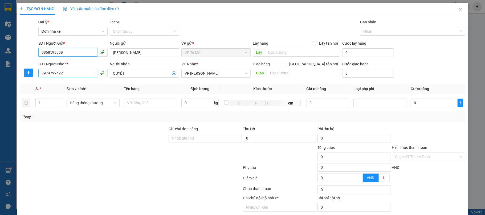
type input "0868598999"
drag, startPoint x: 66, startPoint y: 74, endPoint x: 0, endPoint y: 83, distance: 66.9
click at [0, 84] on div "TẠO ĐƠN HÀNG Yêu cầu xuất hóa đơn điện tử Transit Pickup Surcharge Ids Transit …" at bounding box center [242, 107] width 485 height 215
click at [0, 86] on div "TẠO ĐƠN HÀNG Yêu cầu xuất hóa đơn điện tử Transit Pickup Surcharge Ids Transit …" at bounding box center [242, 107] width 485 height 215
drag, startPoint x: 77, startPoint y: 74, endPoint x: 15, endPoint y: 73, distance: 62.0
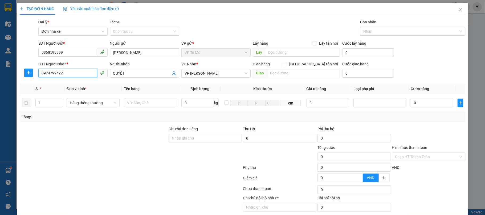
click at [15, 73] on div "TẠO ĐƠN HÀNG Yêu cầu xuất hóa đơn điện tử Transit Pickup Surcharge Ids Transit …" at bounding box center [242, 107] width 485 height 215
type input "0962545004"
click at [97, 85] on div "0962545004 - thuỳ" at bounding box center [72, 85] width 62 height 6
type input "thuỳ"
type input "0962545004"
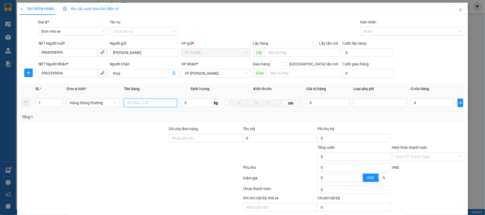
click at [162, 105] on input "text" at bounding box center [150, 103] width 53 height 9
type input "hộp vàng"
click at [184, 105] on input "0" at bounding box center [197, 103] width 32 height 9
type input "1"
click at [192, 119] on div "Tổng: 1" at bounding box center [242, 117] width 441 height 6
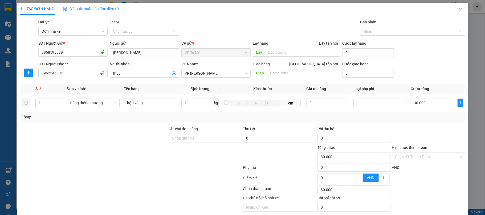
type input "30.000"
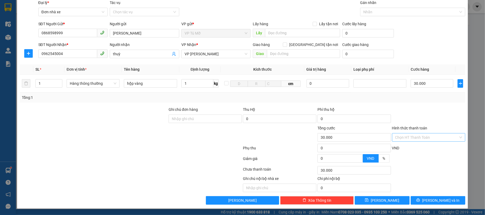
click at [442, 134] on input "Hình thức thanh toán" at bounding box center [426, 138] width 63 height 8
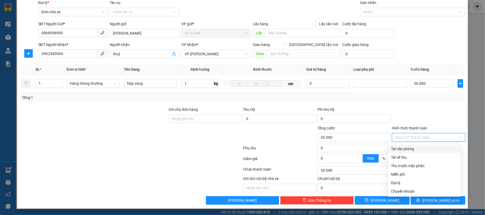
click at [409, 148] on div "Tại văn phòng" at bounding box center [424, 149] width 66 height 6
type input "0"
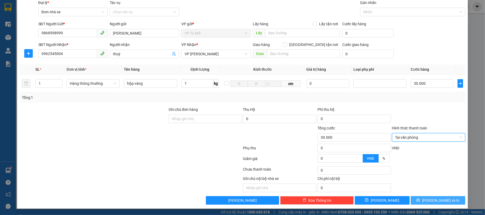
click at [420, 200] on icon "printer" at bounding box center [417, 200] width 3 height 3
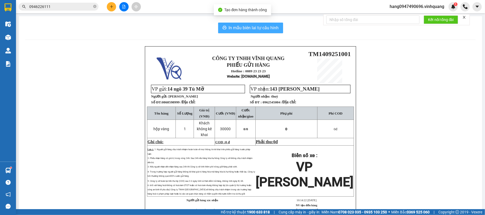
click at [239, 30] on span "In mẫu biên lai tự cấu hình" at bounding box center [254, 27] width 50 height 7
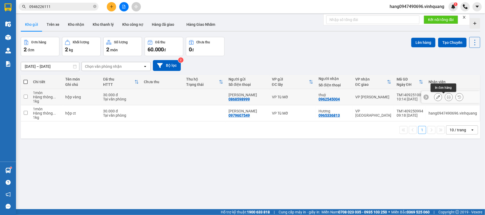
click at [447, 97] on icon at bounding box center [449, 97] width 4 height 4
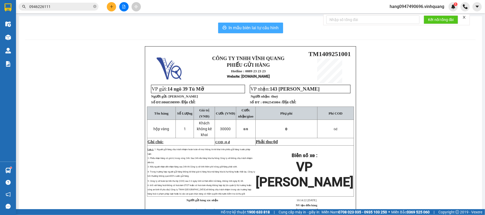
click at [259, 28] on span "In mẫu biên lai tự cấu hình" at bounding box center [254, 27] width 50 height 7
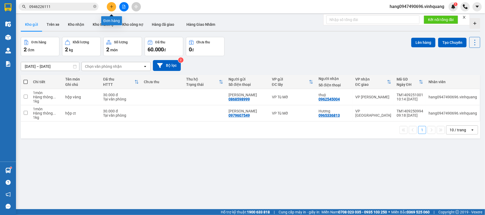
click at [109, 4] on button at bounding box center [111, 6] width 9 height 9
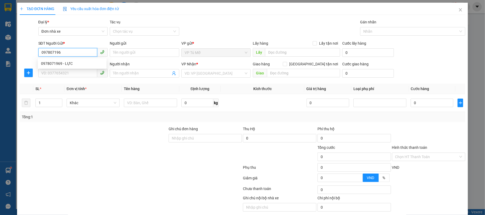
type input "0978071969"
click at [64, 59] on div "0978071969 - LỰC" at bounding box center [72, 63] width 69 height 9
type input "LỰC"
type input "0988529999"
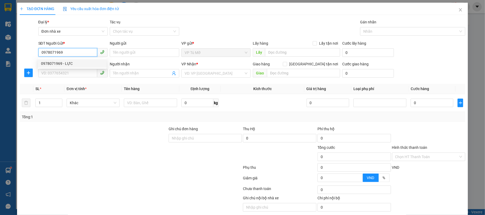
type input "thìn"
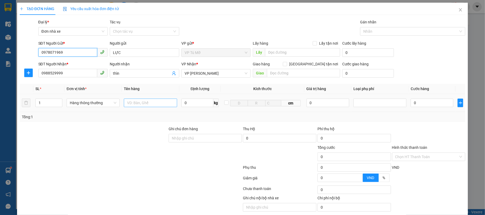
type input "0978071969"
click at [157, 104] on input "text" at bounding box center [150, 103] width 53 height 9
type input "hộp vàng"
click at [186, 104] on input "0" at bounding box center [197, 103] width 32 height 9
type input "1"
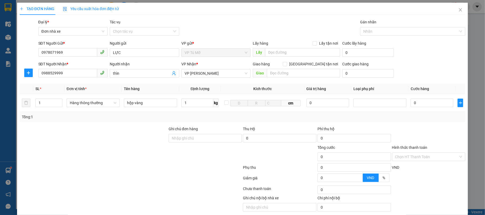
click at [206, 119] on div "Tổng: 1" at bounding box center [242, 117] width 441 height 6
type input "30.000"
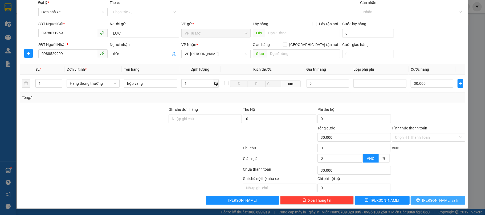
click at [436, 201] on span "[PERSON_NAME] và In" at bounding box center [440, 201] width 37 height 6
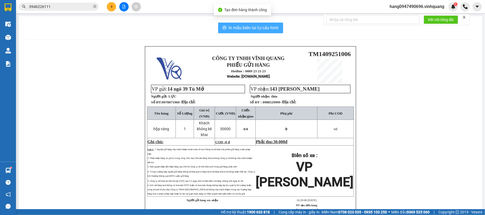
click at [252, 27] on span "In mẫu biên lai tự cấu hình" at bounding box center [254, 27] width 50 height 7
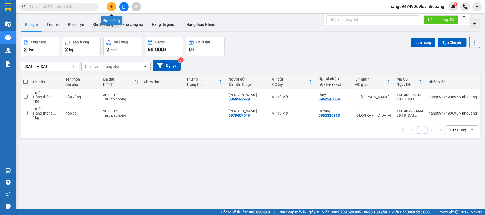
click at [110, 5] on icon "plus" at bounding box center [112, 7] width 4 height 4
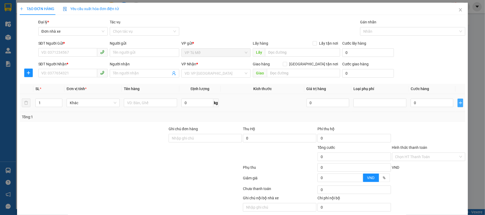
click at [458, 104] on icon "plus" at bounding box center [460, 103] width 4 height 4
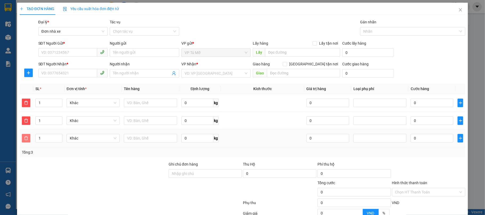
click at [23, 139] on span "delete" at bounding box center [26, 138] width 8 height 4
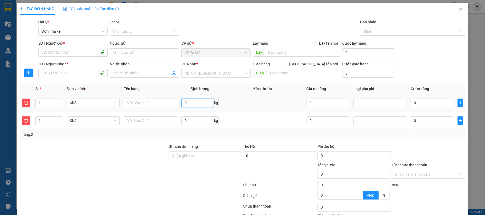
click at [193, 104] on input "0" at bounding box center [197, 103] width 32 height 9
type input "24"
click at [196, 120] on input "0" at bounding box center [197, 121] width 32 height 9
type input "8"
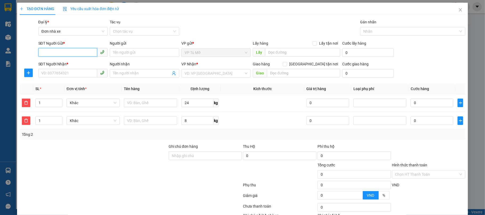
click at [58, 52] on input "SĐT Người Gửi *" at bounding box center [67, 52] width 59 height 9
type input "0"
type input "0946926789"
click at [78, 62] on div "0946926789 - anh sáng" at bounding box center [72, 64] width 62 height 6
type input "anh sáng"
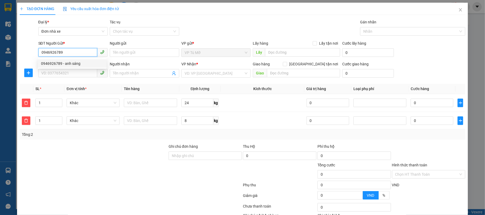
type input "0856418888"
type input "TÙNG"
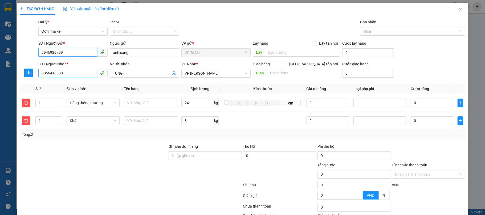
type input "0946926789"
click at [68, 73] on input "0856418888" at bounding box center [67, 73] width 59 height 9
drag, startPoint x: 62, startPoint y: 71, endPoint x: 7, endPoint y: 67, distance: 55.8
click at [7, 65] on div "TẠO ĐƠN HÀNG Yêu cầu xuất hóa đơn điện tử Transit Pickup Surcharge Ids Transit …" at bounding box center [242, 107] width 485 height 215
type input "0918603888"
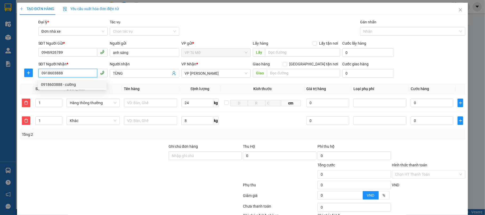
click at [82, 84] on div "0918603888 - cường" at bounding box center [72, 85] width 62 height 6
type input "cường"
type input "0918603888"
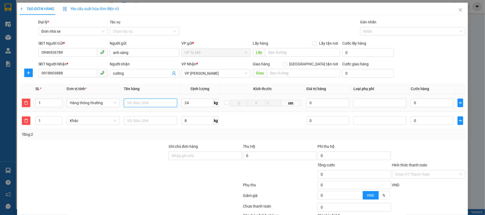
click at [142, 103] on input "text" at bounding box center [150, 103] width 53 height 9
type input "thùng xốp"
click at [187, 104] on input "24" at bounding box center [197, 103] width 32 height 9
click at [191, 120] on input "8" at bounding box center [197, 121] width 32 height 9
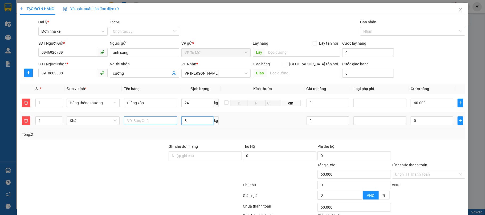
type input "60.000"
click at [145, 125] on input "text" at bounding box center [150, 121] width 53 height 9
type input "thùng xốp"
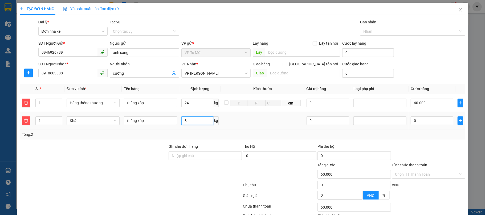
click at [203, 121] on input "8" at bounding box center [197, 121] width 32 height 9
click at [233, 122] on td at bounding box center [262, 121] width 83 height 18
click at [89, 121] on span "Khác" at bounding box center [93, 121] width 47 height 8
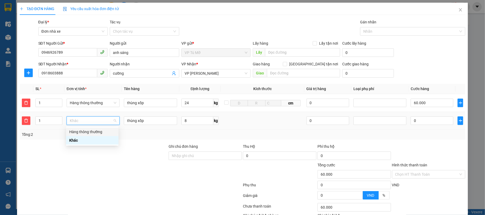
click at [100, 130] on div "Hàng thông thường" at bounding box center [92, 132] width 46 height 6
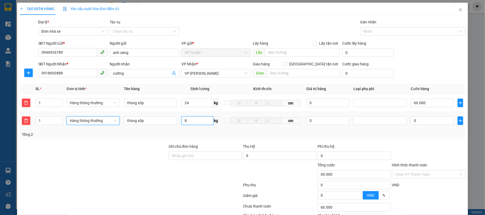
click at [199, 124] on input "8" at bounding box center [197, 121] width 32 height 9
click at [228, 135] on div "Tổng: 2" at bounding box center [242, 135] width 441 height 6
type input "100.000"
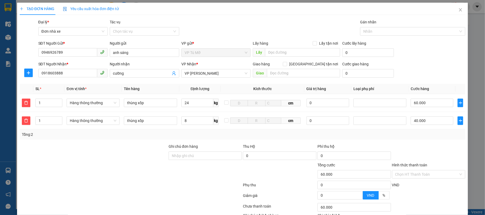
type input "40.000"
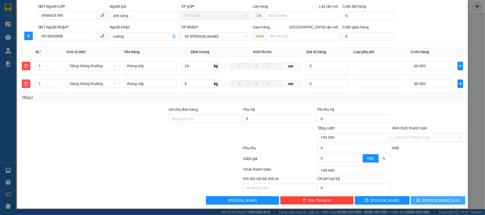
click at [420, 200] on icon "printer" at bounding box center [418, 201] width 4 height 4
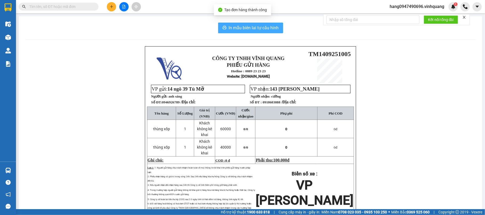
click at [273, 29] on span "In mẫu biên lai tự cấu hình" at bounding box center [254, 27] width 50 height 7
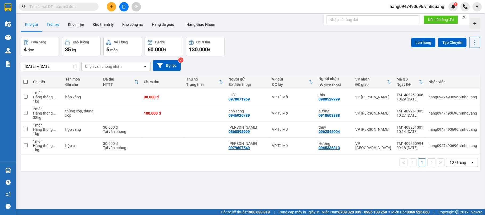
click at [57, 26] on button "Trên xe" at bounding box center [52, 24] width 21 height 13
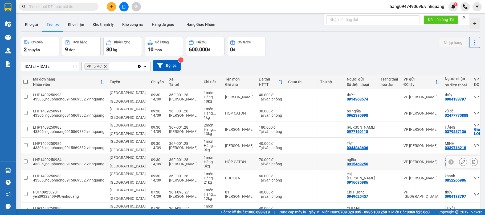
scroll to position [51, 0]
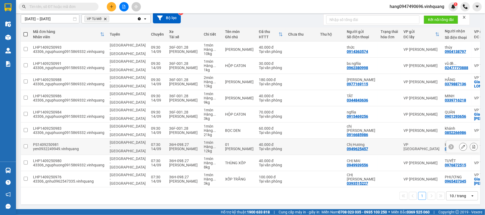
click at [285, 142] on td at bounding box center [301, 147] width 32 height 16
checkbox input "true"
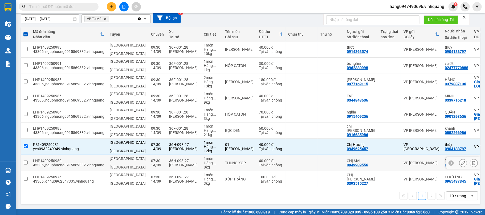
click at [285, 164] on td at bounding box center [301, 163] width 32 height 16
checkbox input "true"
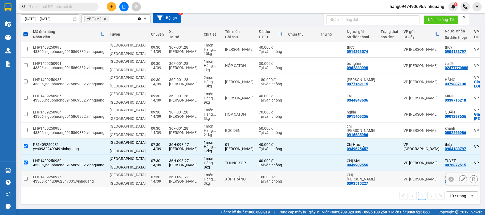
click at [285, 177] on td at bounding box center [301, 179] width 32 height 16
checkbox input "true"
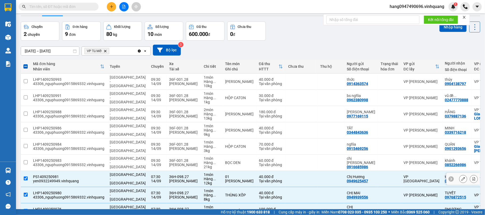
scroll to position [15, 0]
click at [443, 25] on div "Kết nối tổng đài" at bounding box center [396, 19] width 146 height 11
click at [443, 30] on button "Nhập hàng" at bounding box center [452, 27] width 27 height 10
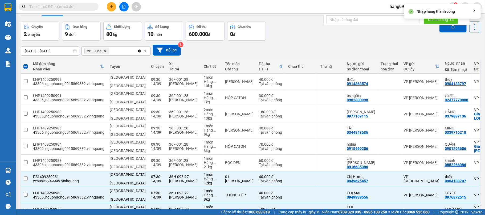
checkbox input "false"
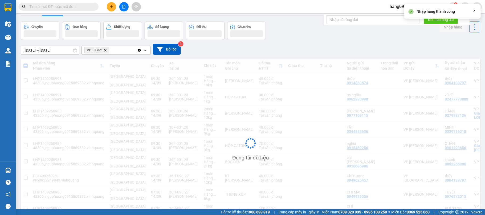
scroll to position [0, 0]
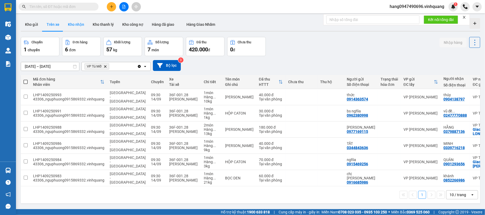
click at [75, 26] on button "Kho nhận" at bounding box center [76, 24] width 25 height 13
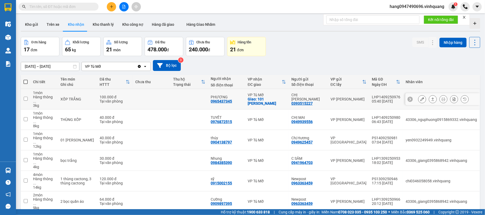
click at [224, 99] on div "0965437345" at bounding box center [220, 101] width 21 height 4
copy div "0965437345"
click at [246, 110] on td "VP Tú Mỡ" at bounding box center [267, 120] width 44 height 20
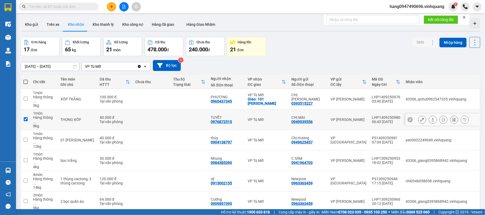
checkbox input "true"
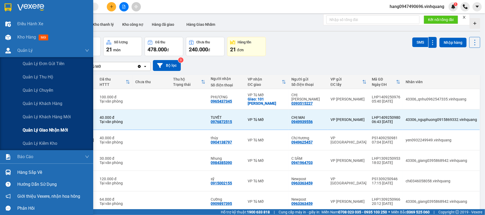
click at [39, 127] on span "Quản lý giao nhận mới" at bounding box center [45, 130] width 45 height 7
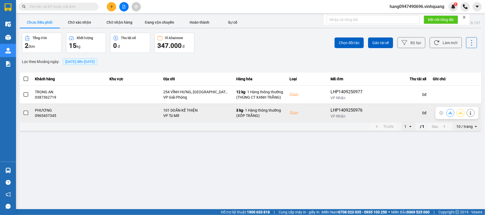
click at [453, 117] on div at bounding box center [460, 113] width 28 height 8
click at [451, 116] on button at bounding box center [449, 112] width 7 height 9
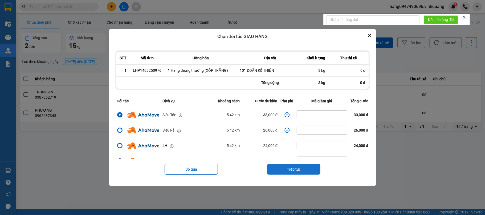
click at [289, 171] on button "Tiếp tục" at bounding box center [293, 169] width 53 height 11
click at [289, 171] on main "ver: 0.0.137 Chưa điều phối Chờ xác nhận Chờ nhận hàng Đang vận chuyển Hoàn thà…" at bounding box center [242, 104] width 485 height 209
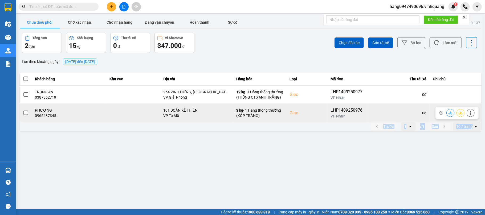
click at [452, 113] on icon at bounding box center [450, 113] width 4 height 4
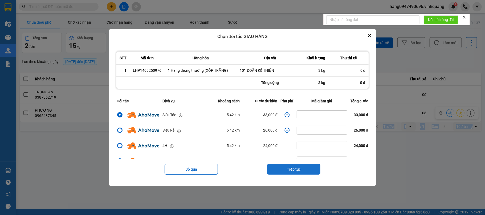
click at [283, 167] on button "Tiếp tục" at bounding box center [293, 169] width 53 height 11
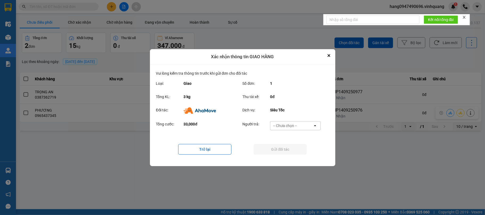
click at [298, 127] on div "-- Chưa chọn --" at bounding box center [291, 126] width 43 height 9
click at [287, 156] on span "Ví Ahamove" at bounding box center [285, 156] width 22 height 5
click at [284, 148] on button "Gửi đối tác" at bounding box center [279, 149] width 53 height 11
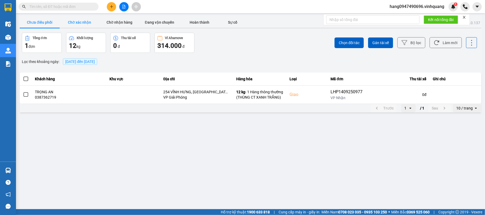
click at [85, 19] on button "Chờ xác nhận" at bounding box center [80, 22] width 40 height 11
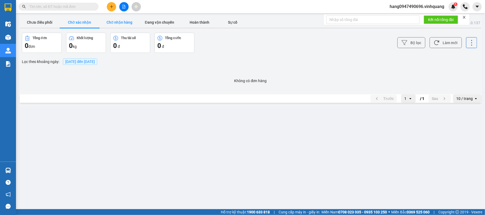
click at [121, 25] on button "Chờ nhận hàng" at bounding box center [120, 22] width 40 height 11
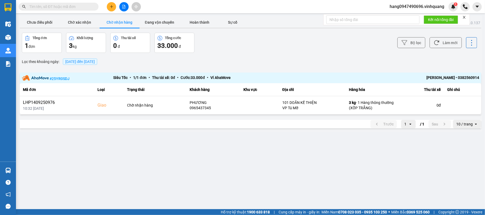
click at [91, 4] on input "text" at bounding box center [60, 7] width 63 height 6
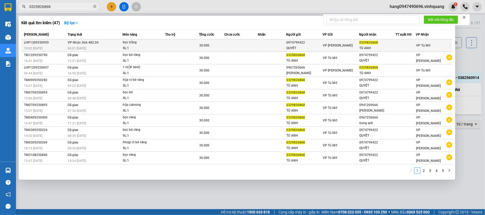
type input "0329826868"
click at [299, 44] on div "0974799422" at bounding box center [304, 43] width 36 height 6
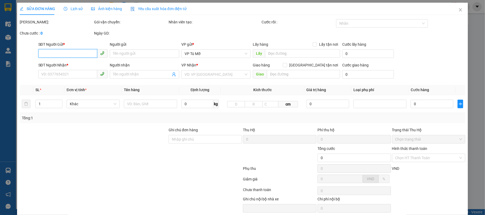
type input "0974799422"
type input "QUYẾT"
type input "0329826868"
type input "TÚ ANH"
type input "30.000"
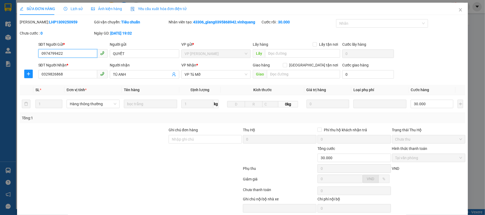
scroll to position [22, 0]
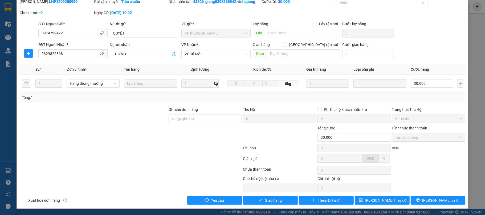
click at [278, 195] on div "Total Paid Fee 30.000 Total UnPaid Fee 0 Cash Collection Total Fee Mã ĐH: LHP13…" at bounding box center [242, 102] width 445 height 206
click at [279, 204] on button "Giao hàng" at bounding box center [270, 200] width 55 height 9
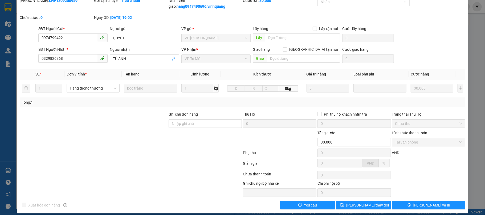
scroll to position [0, 0]
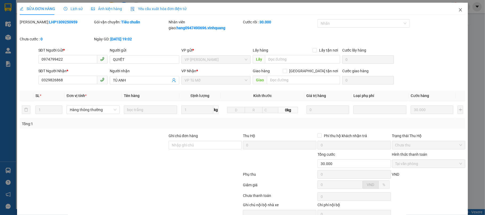
click at [453, 14] on span "Close" at bounding box center [460, 10] width 15 height 15
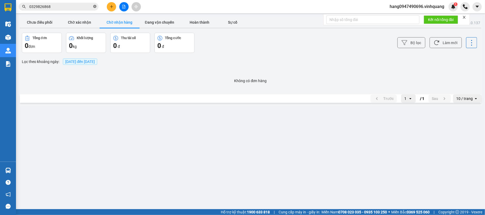
click at [96, 5] on icon "close-circle" at bounding box center [94, 6] width 3 height 3
click at [84, 6] on input "text" at bounding box center [60, 7] width 63 height 6
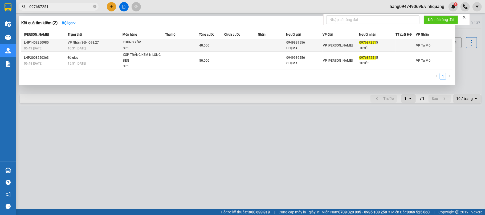
type input "097687251"
click at [162, 43] on div "THÙNG XỐP" at bounding box center [143, 43] width 40 height 6
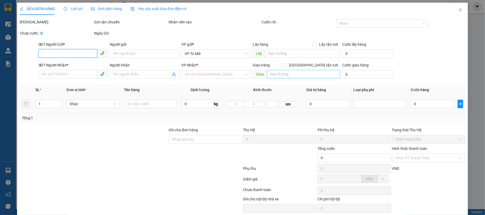
type input "0949939556"
type input "CHỊ MAI"
type input "0976872515"
type input "TUYẾT"
type input "40.000"
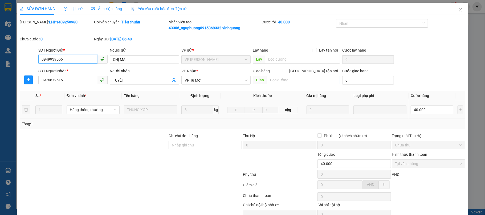
scroll to position [28, 0]
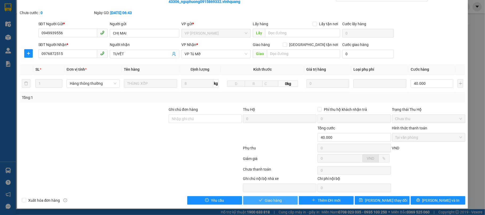
click at [269, 200] on span "Giao hàng" at bounding box center [273, 201] width 17 height 6
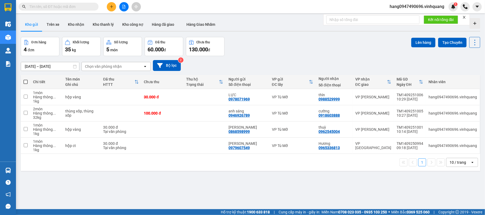
click at [109, 6] on button at bounding box center [111, 6] width 9 height 9
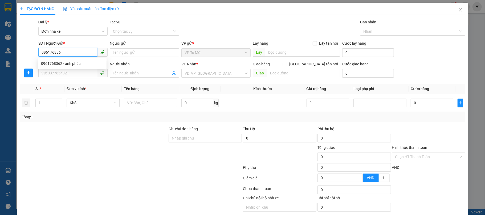
type input "0961768362"
click at [75, 65] on div "0961768362 - anh phúc" at bounding box center [72, 64] width 62 height 6
type input "anh phúc"
type input "0854883333"
type input "Kiên"
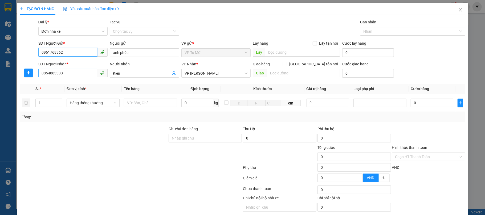
type input "0961768362"
drag, startPoint x: 78, startPoint y: 72, endPoint x: 36, endPoint y: 72, distance: 42.0
click at [36, 72] on div "SĐT Người Nhận * 0854883333 0854883333 Người nhận Kiên VP Nhận * VP [PERSON_NAM…" at bounding box center [242, 70] width 447 height 19
type input "0978801015"
click at [62, 86] on div "0978801015 - nhi" at bounding box center [72, 85] width 62 height 6
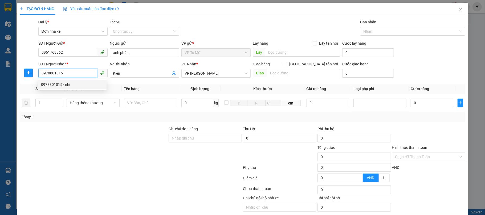
type input "nhi"
click at [62, 86] on div "0978801015 - nhi" at bounding box center [72, 85] width 62 height 6
type input "0978801015"
click at [133, 109] on td at bounding box center [150, 103] width 57 height 18
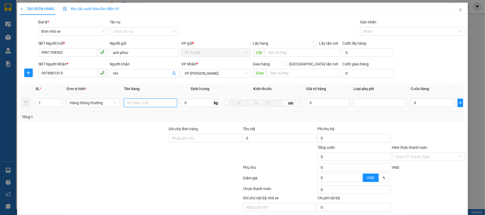
click at [138, 105] on input "text" at bounding box center [150, 103] width 53 height 9
type input "hộp ct"
click at [194, 106] on input "0" at bounding box center [197, 103] width 32 height 9
type input "1"
click at [203, 126] on div "Transit Pickup Surcharge Ids Transit Deliver Surcharge Ids Transit Deliver Surc…" at bounding box center [242, 121] width 445 height 205
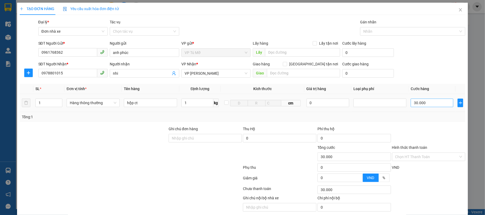
type input "30.000"
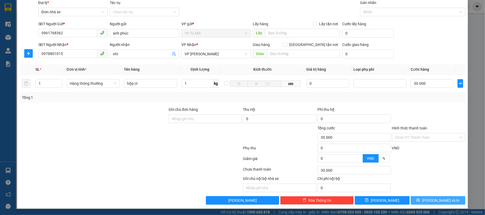
click at [441, 201] on span "[PERSON_NAME] và In" at bounding box center [440, 201] width 37 height 6
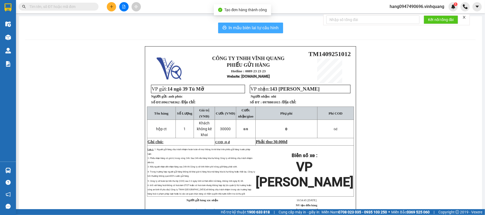
click at [259, 31] on button "In mẫu biên lai tự cấu hình" at bounding box center [250, 28] width 65 height 11
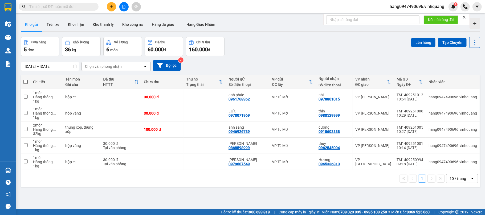
click at [64, 9] on input "text" at bounding box center [60, 7] width 63 height 6
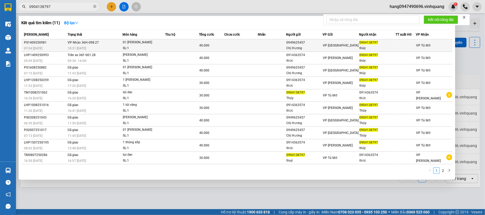
type input "0904138797"
click at [354, 47] on div "VP [GEOGRAPHIC_DATA]" at bounding box center [341, 46] width 36 height 6
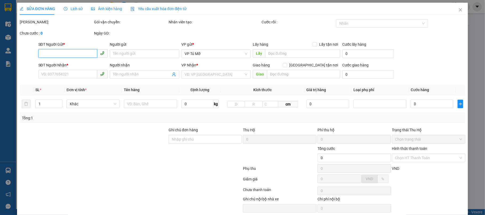
type input "0949625457"
type input "Chị Hương"
type input "0904138797"
type input "thúy"
type input "40.000"
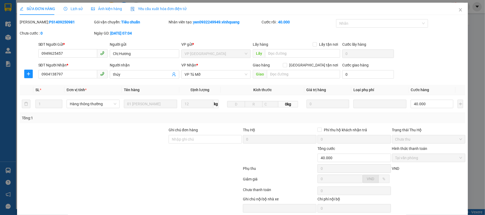
scroll to position [22, 0]
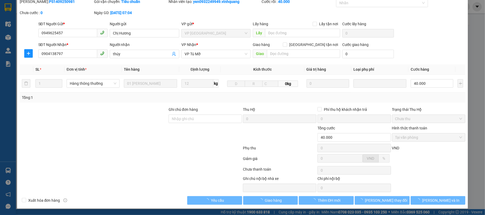
drag, startPoint x: 345, startPoint y: 94, endPoint x: 296, endPoint y: 161, distance: 83.5
click at [296, 161] on div "Giảm giá" at bounding box center [279, 160] width 75 height 9
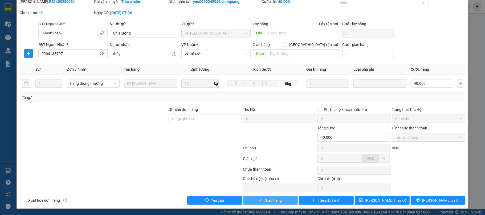
click at [284, 201] on button "Giao hàng" at bounding box center [270, 200] width 55 height 9
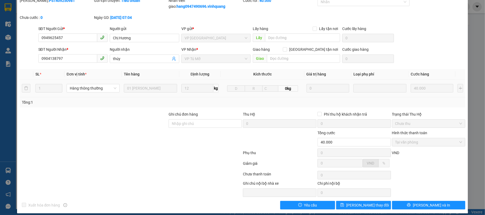
scroll to position [0, 0]
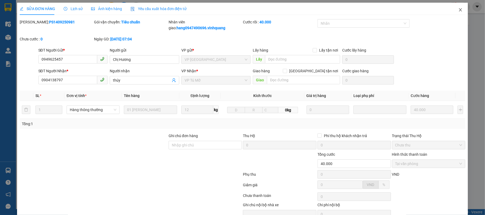
click at [458, 11] on icon "close" at bounding box center [460, 10] width 4 height 4
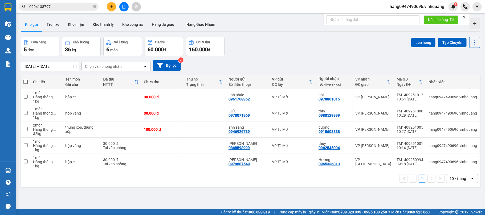
click at [110, 5] on icon "plus" at bounding box center [112, 7] width 4 height 4
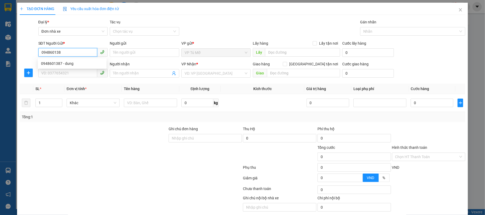
type input "0948601387"
click at [82, 60] on div "0948601387 - dung" at bounding box center [72, 63] width 69 height 9
type input "dung"
type input "0353781345"
type input "phương"
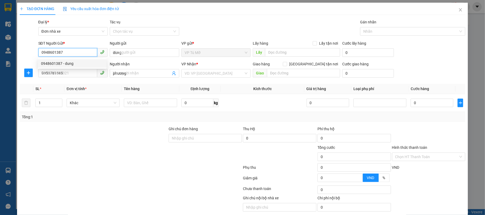
click at [82, 60] on div "0948601387 - dung" at bounding box center [72, 63] width 69 height 9
type input "0948601387"
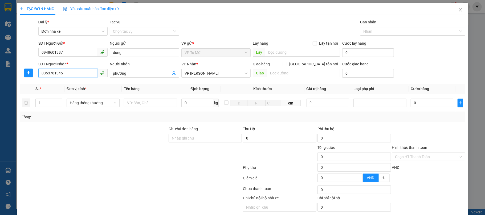
drag, startPoint x: 51, startPoint y: 74, endPoint x: 24, endPoint y: 80, distance: 28.1
click at [24, 80] on div "SĐT Người Nhận * 0353781345 0353781345 Người nhận phương VP Nhận * VP [PERSON_N…" at bounding box center [242, 70] width 447 height 19
type input "0902140567"
drag, startPoint x: 128, startPoint y: 71, endPoint x: 83, endPoint y: 81, distance: 46.0
click at [83, 81] on div "Transit Pickup Surcharge Ids Transit Deliver Surcharge Ids Transit Deliver Surc…" at bounding box center [242, 121] width 445 height 205
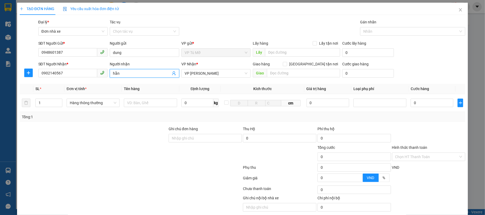
type input "hằng"
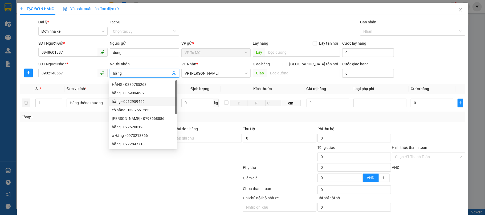
click at [149, 100] on div "hằng - 0912959456" at bounding box center [143, 102] width 62 height 6
type input "0912959456"
click at [149, 100] on div "hằng - 0912959456" at bounding box center [143, 102] width 62 height 6
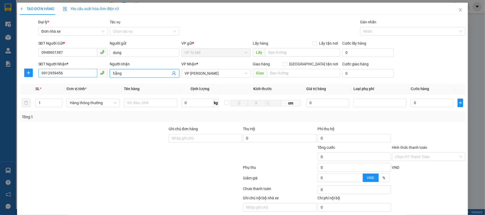
type input "hằng"
click at [68, 72] on input "0912959456" at bounding box center [67, 73] width 59 height 9
click at [0, 79] on div "TẠO ĐƠN HÀNG Yêu cầu xuất hóa đơn điện tử Transit Pickup Surcharge Ids Transit …" at bounding box center [242, 107] width 485 height 215
click at [72, 75] on input "0912959456" at bounding box center [67, 73] width 59 height 9
click at [37, 77] on div "SĐT Người Nhận * 0912959456 0912959456" at bounding box center [73, 70] width 72 height 19
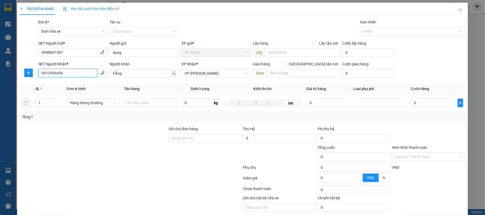
click at [70, 71] on input "0912959456" at bounding box center [67, 73] width 59 height 9
click at [61, 69] on input "0912959456" at bounding box center [67, 73] width 59 height 9
click at [47, 69] on input "0912959456" at bounding box center [67, 73] width 59 height 9
click at [35, 71] on div "SĐT Người Nhận * 0912959456 0912959456 Người nhận hằng VP Nhận * VP [PERSON_NAM…" at bounding box center [242, 70] width 447 height 19
click at [35, 71] on div at bounding box center [29, 73] width 18 height 9
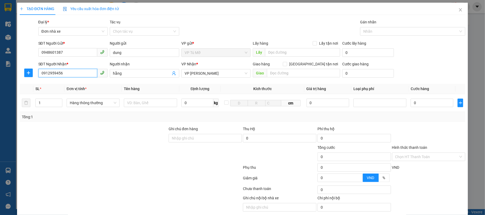
click at [66, 71] on input "0912959456" at bounding box center [67, 73] width 59 height 9
type input "0902140567"
click at [145, 100] on input "text" at bounding box center [150, 103] width 53 height 9
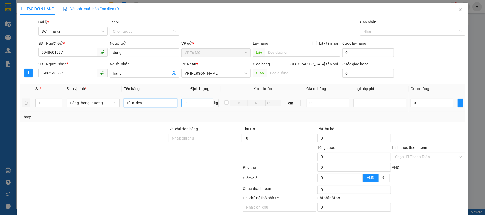
type input "túi nl đen"
click at [197, 101] on input "0" at bounding box center [197, 103] width 32 height 9
type input "1"
click at [208, 120] on div "Tổng: 1" at bounding box center [242, 117] width 441 height 6
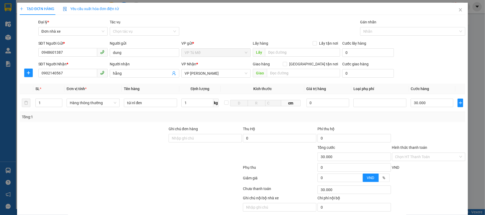
type input "30.000"
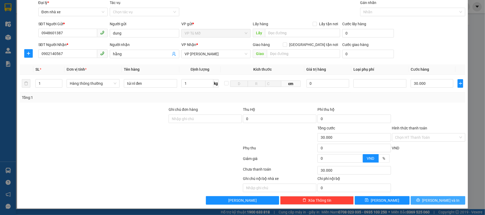
click at [431, 198] on span "[PERSON_NAME] và In" at bounding box center [440, 201] width 37 height 6
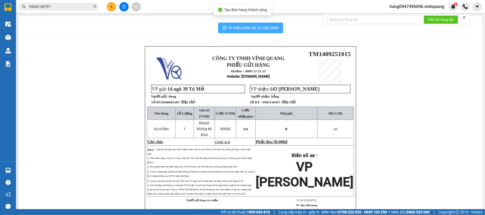
click at [248, 28] on span "In mẫu biên lai tự cấu hình" at bounding box center [254, 27] width 50 height 7
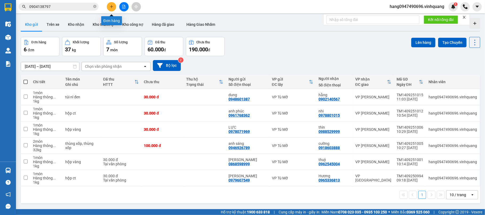
click at [111, 6] on icon "plus" at bounding box center [112, 7] width 4 height 4
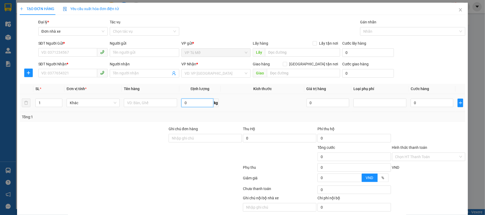
click at [190, 100] on input "0" at bounding box center [197, 103] width 32 height 9
type input "28"
click at [77, 53] on input "SĐT Người Gửi *" at bounding box center [67, 52] width 59 height 9
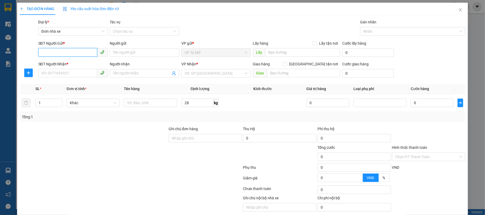
click at [77, 53] on input "SĐT Người Gửi *" at bounding box center [67, 52] width 59 height 9
type input "0353998198"
click at [77, 64] on div "0353998198 - dung" at bounding box center [72, 64] width 62 height 6
type input "dung"
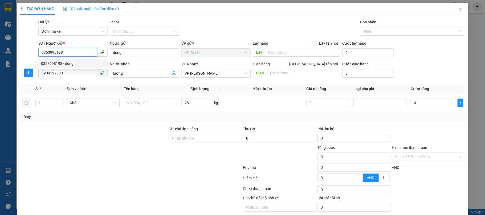
type input "0904127080"
type input "lương"
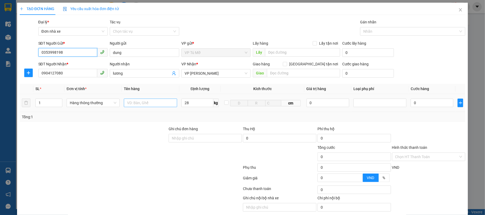
type input "0353998198"
click at [142, 105] on input "text" at bounding box center [150, 103] width 53 height 9
click at [157, 104] on input "bình nhựa xanh" at bounding box center [150, 103] width 53 height 9
drag, startPoint x: 157, startPoint y: 104, endPoint x: 148, endPoint y: 104, distance: 8.8
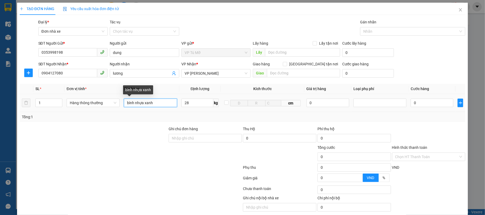
click at [148, 104] on input "bình nhựa xanh" at bounding box center [150, 103] width 53 height 9
type input "bình nhựa to"
click at [206, 104] on input "28" at bounding box center [197, 103] width 32 height 9
click at [221, 126] on div "Transit Pickup Surcharge Ids Transit Deliver Surcharge Ids Transit Deliver Surc…" at bounding box center [242, 121] width 445 height 205
type input "60.000"
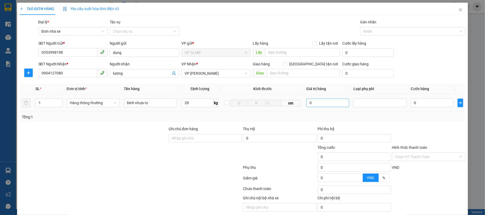
type input "60.000"
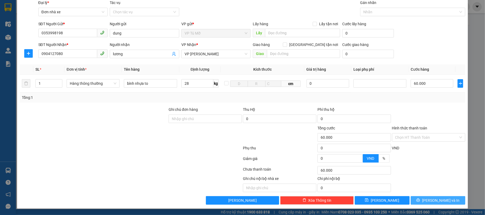
click at [422, 204] on button "[PERSON_NAME] và In" at bounding box center [437, 200] width 55 height 9
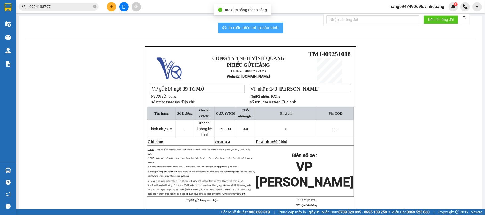
click at [267, 28] on span "In mẫu biên lai tự cấu hình" at bounding box center [254, 27] width 50 height 7
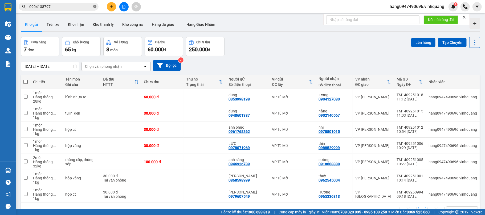
click at [95, 8] on icon "close-circle" at bounding box center [94, 6] width 3 height 3
click at [110, 6] on icon "plus" at bounding box center [112, 7] width 4 height 4
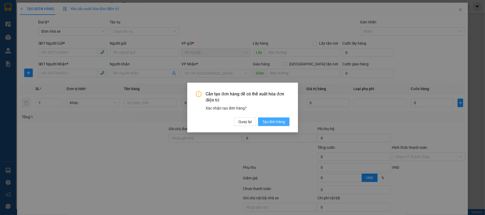
click at [270, 120] on span "Tạo đơn hàng" at bounding box center [273, 122] width 23 height 6
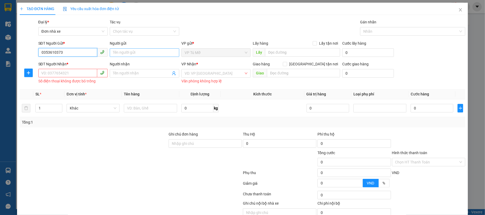
type input "0353610373"
click at [141, 52] on input "Người gửi" at bounding box center [144, 52] width 69 height 9
type input "phươing anh"
click at [77, 75] on input "SĐT Người Nhận *" at bounding box center [67, 73] width 59 height 9
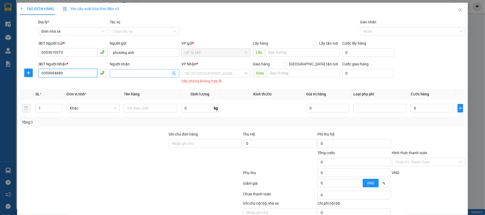
type input "0359094689"
click at [122, 76] on input "Người nhận" at bounding box center [142, 74] width 58 height 6
type input "hằng"
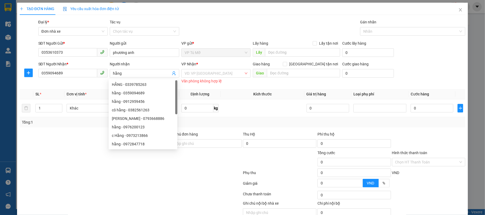
click at [208, 69] on div "VP Nhận *" at bounding box center [215, 65] width 69 height 8
click at [207, 75] on input "search" at bounding box center [213, 73] width 59 height 8
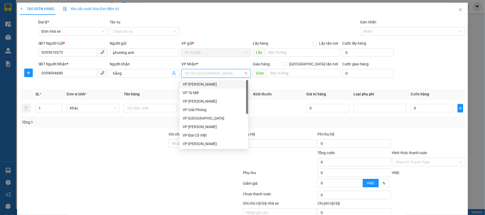
click at [202, 83] on div "VP [PERSON_NAME]" at bounding box center [214, 84] width 62 height 6
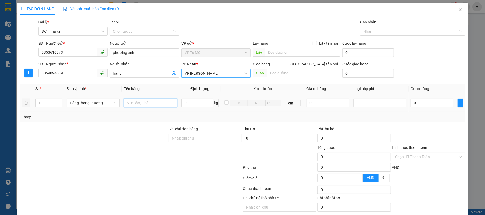
click at [143, 105] on input "text" at bounding box center [150, 103] width 53 height 9
type input "clear"
click at [202, 102] on input "0" at bounding box center [197, 103] width 32 height 9
type input "1"
click at [199, 114] on div "Tổng: 1" at bounding box center [242, 117] width 445 height 10
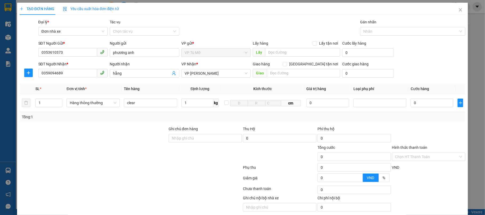
click at [199, 114] on div "Tổng: 1" at bounding box center [242, 117] width 445 height 10
drag, startPoint x: 199, startPoint y: 114, endPoint x: 320, endPoint y: 123, distance: 121.4
click at [199, 114] on div "Tổng: 1" at bounding box center [242, 117] width 445 height 10
type input "30.000"
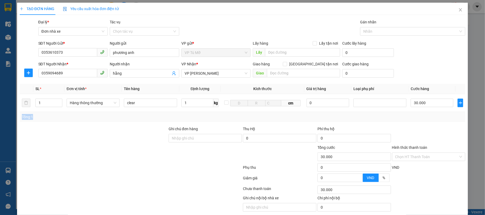
scroll to position [21, 0]
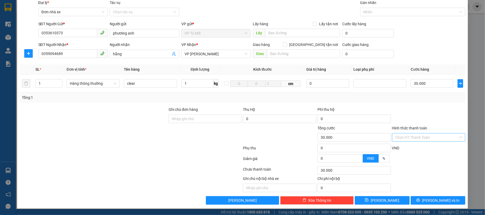
click at [437, 141] on input "Hình thức thanh toán" at bounding box center [426, 138] width 63 height 8
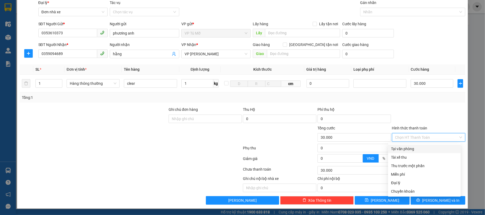
click at [418, 147] on div "Tại văn phòng" at bounding box center [424, 149] width 66 height 6
type input "0"
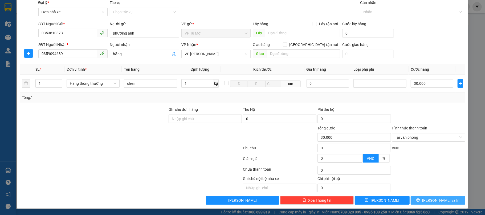
click at [437, 202] on span "[PERSON_NAME] và In" at bounding box center [440, 201] width 37 height 6
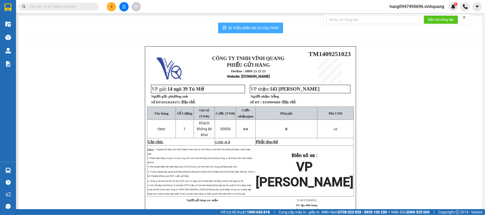
click at [261, 30] on span "In mẫu biên lai tự cấu hình" at bounding box center [254, 27] width 50 height 7
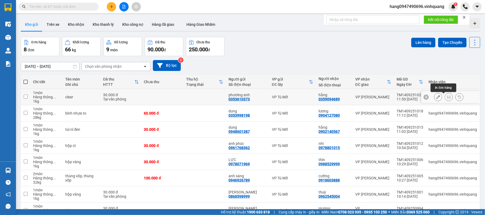
click at [447, 98] on icon at bounding box center [449, 97] width 4 height 4
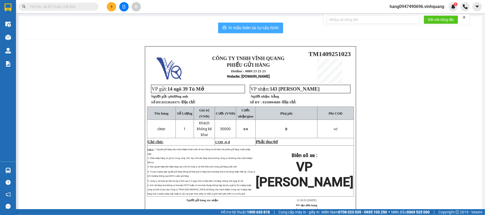
click at [244, 28] on span "In mẫu biên lai tự cấu hình" at bounding box center [254, 27] width 50 height 7
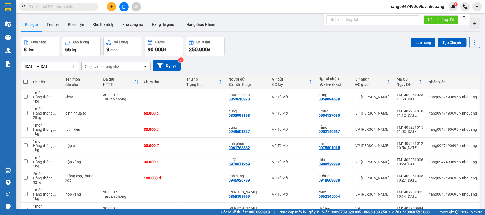
click at [27, 84] on span at bounding box center [25, 82] width 4 height 4
click at [26, 79] on input "checkbox" at bounding box center [26, 79] width 0 height 0
checkbox input "true"
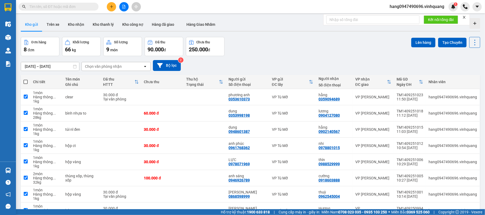
checkbox input "true"
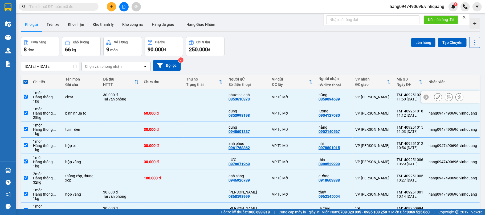
click at [27, 96] on input "checkbox" at bounding box center [26, 97] width 4 height 4
checkbox input "false"
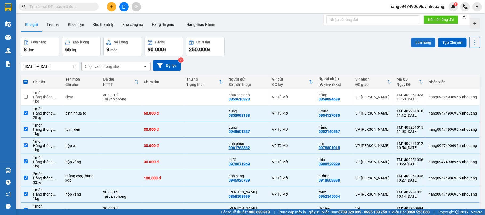
click at [420, 40] on button "Lên hàng" at bounding box center [423, 43] width 24 height 10
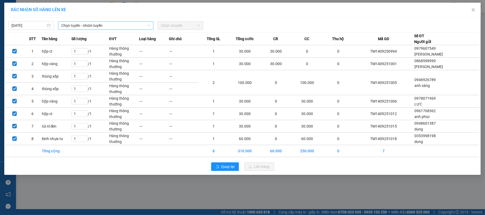
click at [88, 23] on span "Chọn tuyến - nhóm tuyến" at bounding box center [105, 26] width 89 height 8
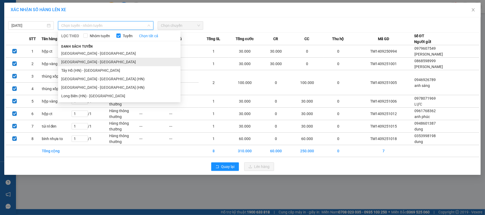
click at [72, 63] on li "[GEOGRAPHIC_DATA] - [GEOGRAPHIC_DATA]" at bounding box center [119, 62] width 122 height 9
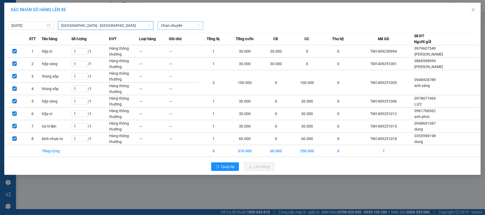
click at [190, 23] on span "Chọn chuyến" at bounding box center [180, 26] width 39 height 8
click at [88, 26] on span "[GEOGRAPHIC_DATA] - [GEOGRAPHIC_DATA]" at bounding box center [105, 26] width 89 height 8
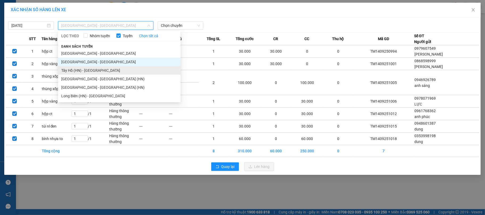
click at [68, 67] on li "Tây Hồ (HN) - [GEOGRAPHIC_DATA]" at bounding box center [119, 70] width 122 height 9
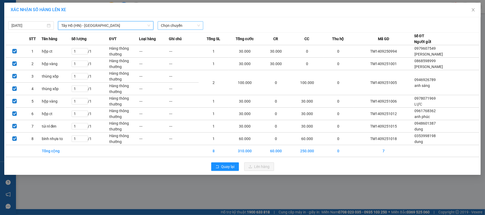
click at [180, 26] on span "Chọn chuyến" at bounding box center [180, 26] width 39 height 8
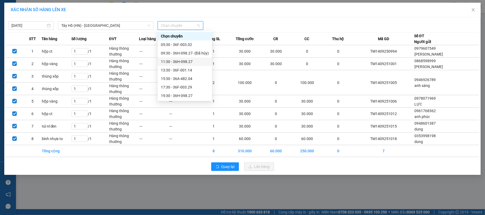
click at [180, 62] on div "11:30 - 36H-098.27" at bounding box center [185, 62] width 48 height 6
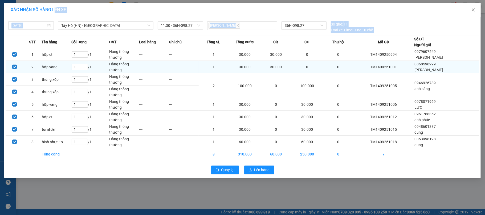
drag, startPoint x: 86, startPoint y: 24, endPoint x: 367, endPoint y: 61, distance: 283.4
click at [367, 61] on div "XÁC NHẬN SỐ HÀNG LÊN XE [DATE] [GEOGRAPHIC_DATA] (HN) - [GEOGRAPHIC_DATA] LỌC T…" at bounding box center [242, 91] width 476 height 176
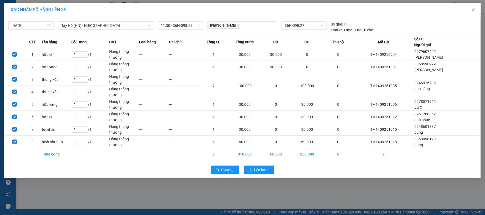
click at [466, 173] on div "Quay lại Lên hàng" at bounding box center [242, 170] width 473 height 14
click at [217, 190] on div "XÁC NHẬN SỐ HÀNG LÊN XE [DATE] [GEOGRAPHIC_DATA] (HN) - [GEOGRAPHIC_DATA] LỌC T…" at bounding box center [242, 107] width 485 height 215
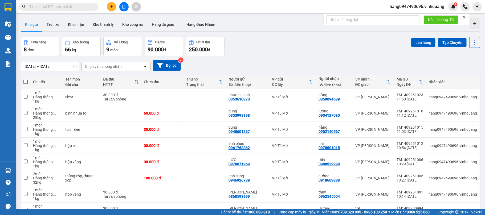
click at [352, 122] on td "VP [PERSON_NAME]" at bounding box center [372, 130] width 41 height 16
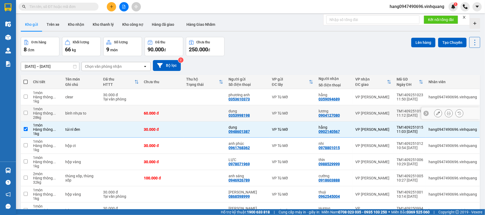
drag, startPoint x: 315, startPoint y: 111, endPoint x: 131, endPoint y: 57, distance: 191.6
click at [131, 57] on div "ver 1.8.143 Kho gửi Trên xe Kho nhận Kho thanh lý Kho công nợ Hàng đã giao Hàng…" at bounding box center [250, 127] width 463 height 222
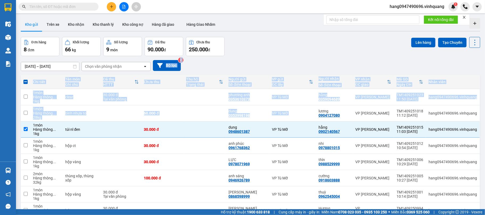
click at [166, 126] on td "30.000 đ" at bounding box center [162, 130] width 42 height 16
checkbox input "true"
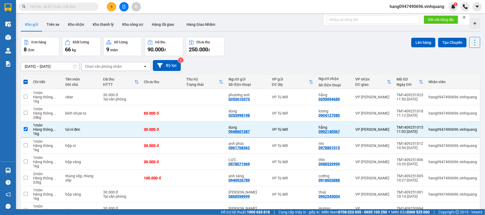
click at [23, 82] on th at bounding box center [26, 82] width 10 height 14
click at [27, 82] on span at bounding box center [25, 82] width 4 height 4
click at [26, 79] on input "checkbox" at bounding box center [26, 79] width 0 height 0
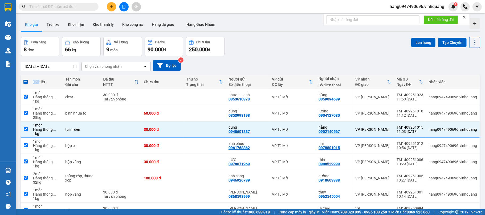
checkbox input "true"
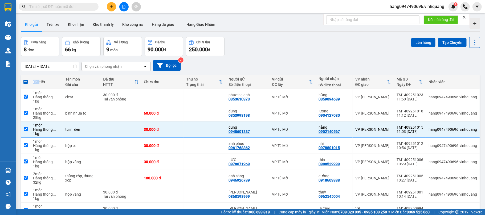
checkbox input "true"
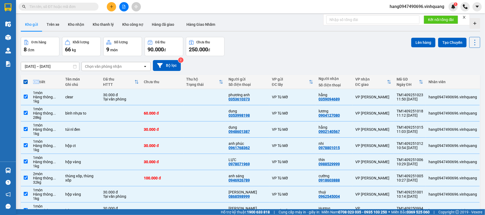
click at [27, 82] on span at bounding box center [25, 82] width 4 height 4
click at [26, 79] on input "checkbox" at bounding box center [26, 79] width 0 height 0
checkbox input "false"
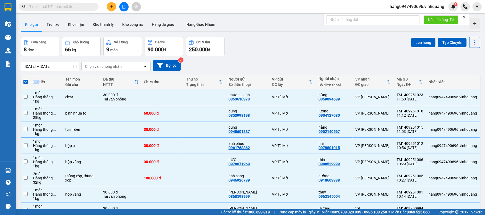
checkbox input "false"
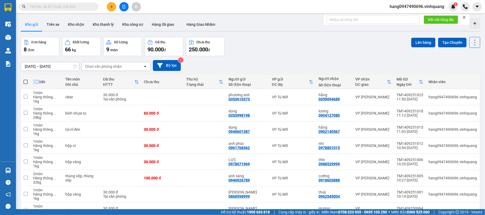
click at [27, 82] on span at bounding box center [25, 82] width 4 height 4
click at [26, 79] on input "checkbox" at bounding box center [26, 79] width 0 height 0
checkbox input "true"
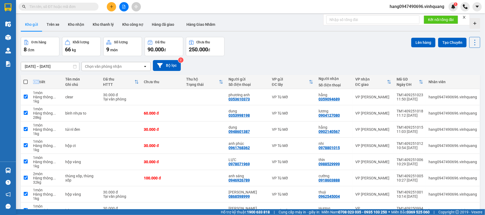
checkbox input "true"
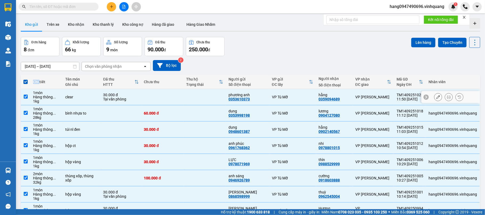
click at [25, 97] on input "checkbox" at bounding box center [26, 97] width 4 height 4
checkbox input "false"
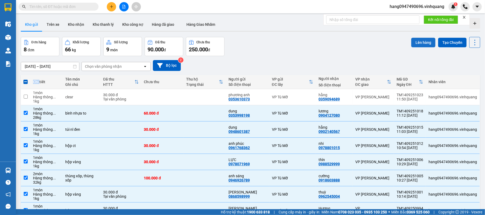
click at [411, 42] on button "Lên hàng" at bounding box center [423, 43] width 24 height 10
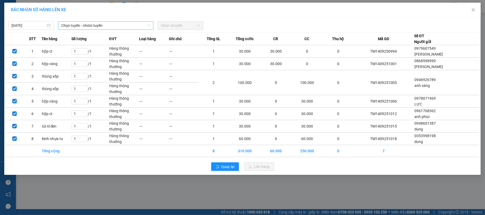
click at [88, 28] on span "Chọn tuyến - nhóm tuyến" at bounding box center [105, 26] width 89 height 8
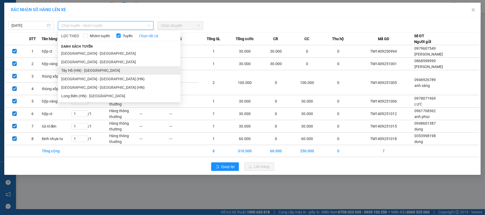
click at [91, 67] on li "Tây Hồ (HN) - [GEOGRAPHIC_DATA]" at bounding box center [119, 70] width 122 height 9
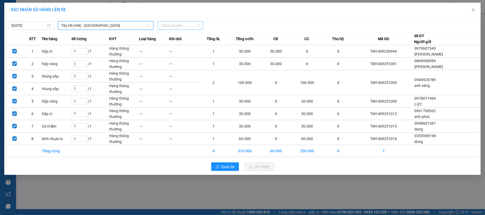
click at [184, 25] on span "Chọn chuyến" at bounding box center [180, 26] width 39 height 8
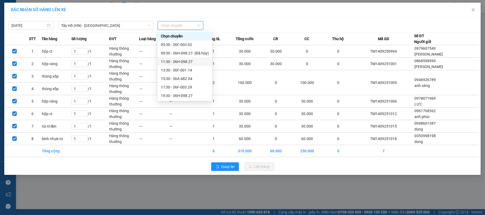
click at [182, 62] on div "11:30 - 36H-098.27" at bounding box center [185, 62] width 48 height 6
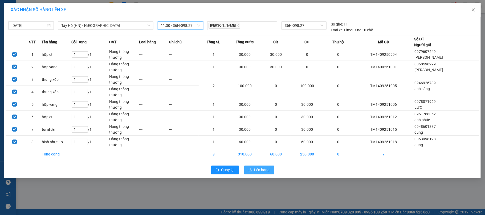
click at [258, 173] on span "Lên hàng" at bounding box center [261, 170] width 15 height 6
